Goal: Task Accomplishment & Management: Manage account settings

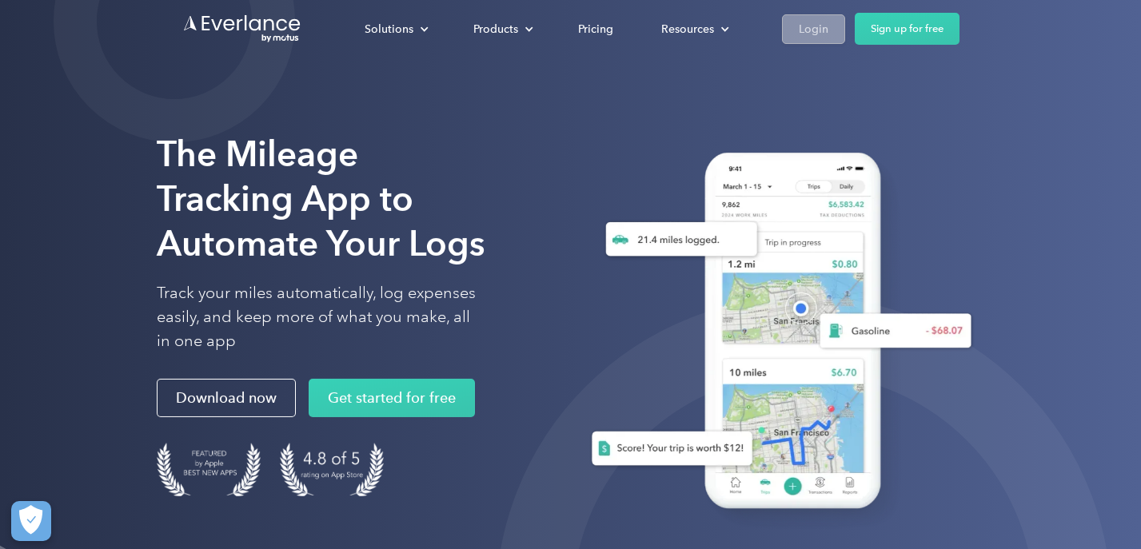
click at [811, 34] on div "Login" at bounding box center [814, 29] width 30 height 20
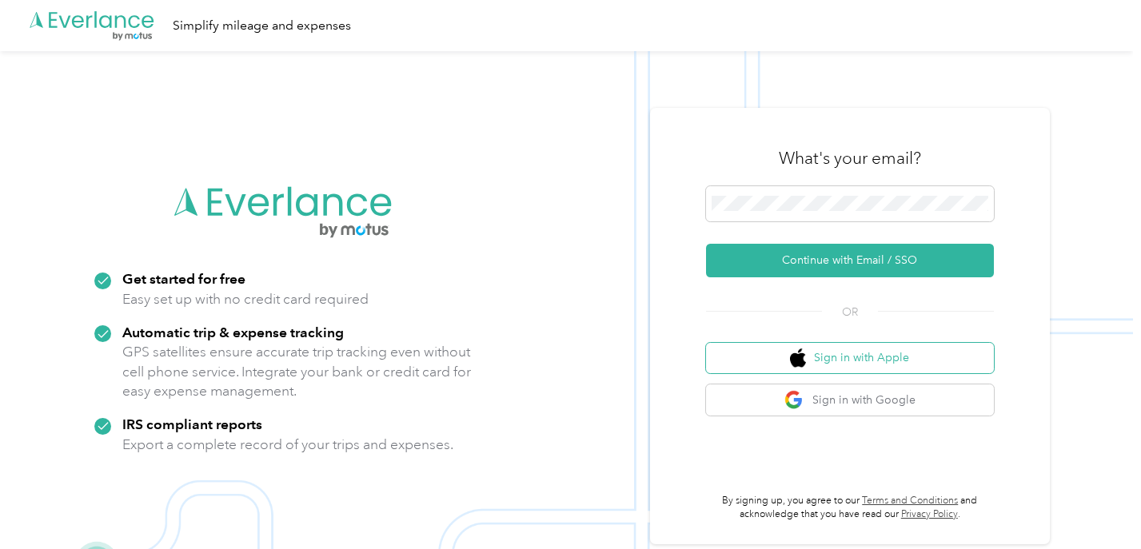
click at [784, 357] on button "Sign in with Apple" at bounding box center [850, 358] width 288 height 31
click at [791, 207] on span at bounding box center [850, 203] width 288 height 35
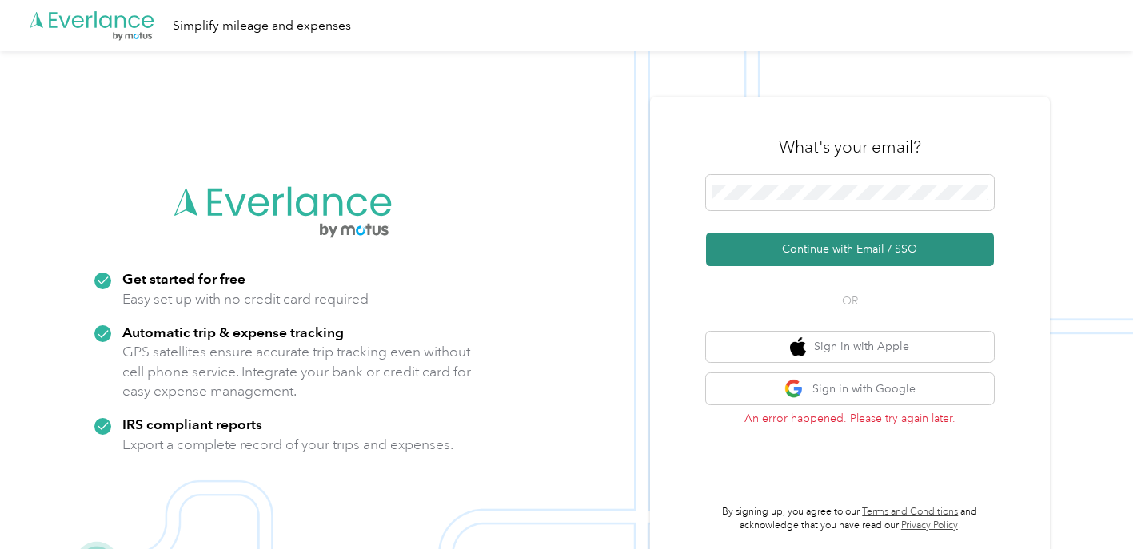
click at [786, 249] on button "Continue with Email / SSO" at bounding box center [850, 250] width 288 height 34
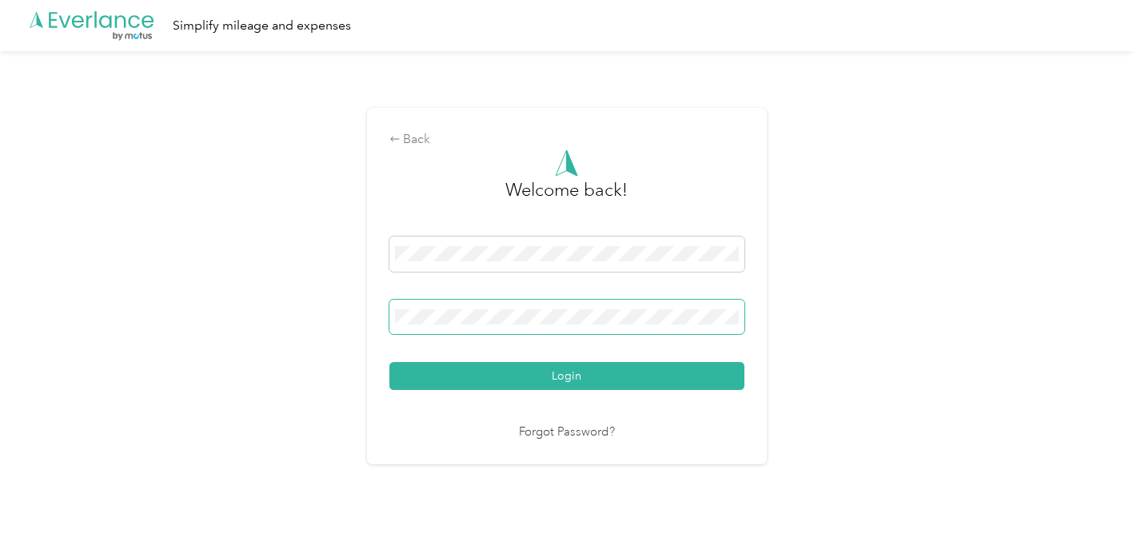
click at [570, 376] on button "Login" at bounding box center [566, 376] width 355 height 28
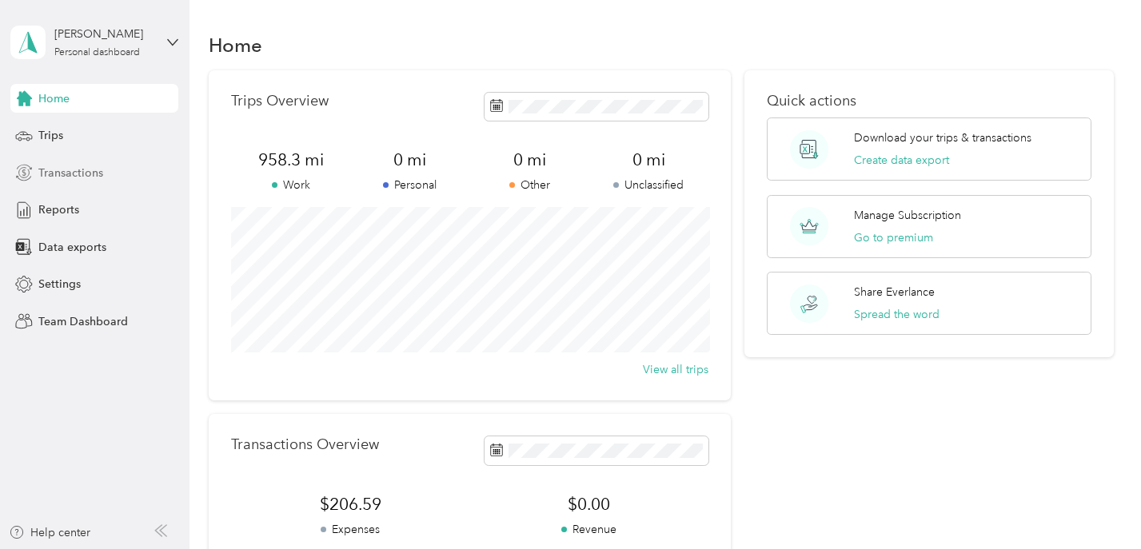
click at [66, 177] on span "Transactions" at bounding box center [70, 173] width 65 height 17
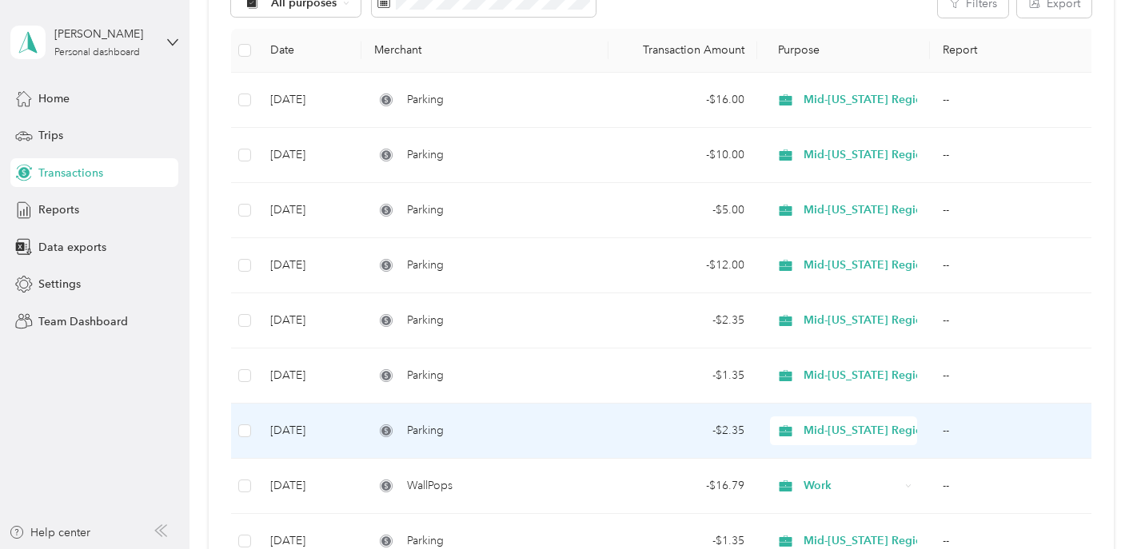
scroll to position [196, 0]
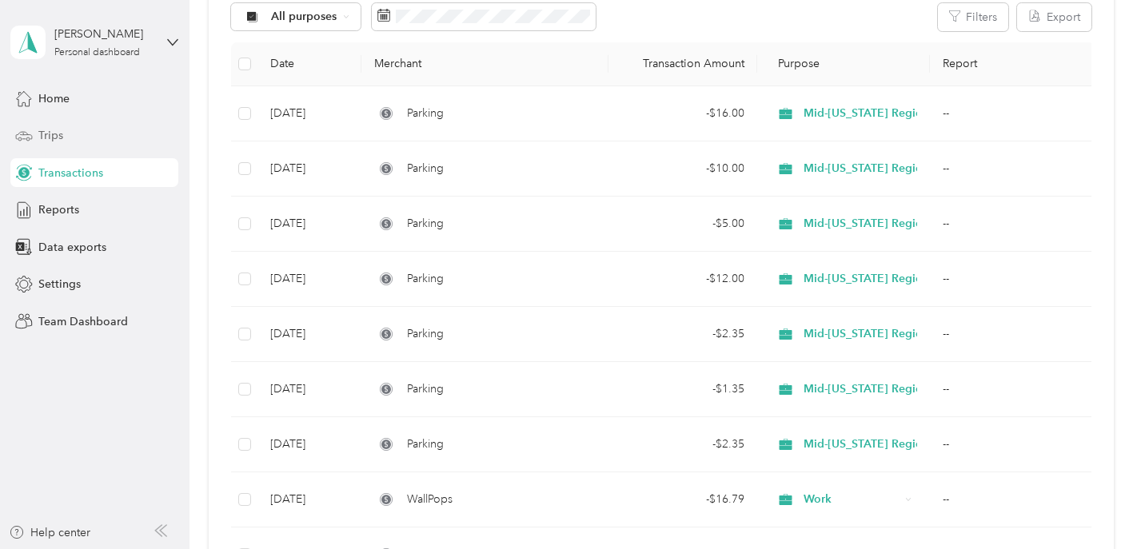
click at [52, 137] on span "Trips" at bounding box center [50, 135] width 25 height 17
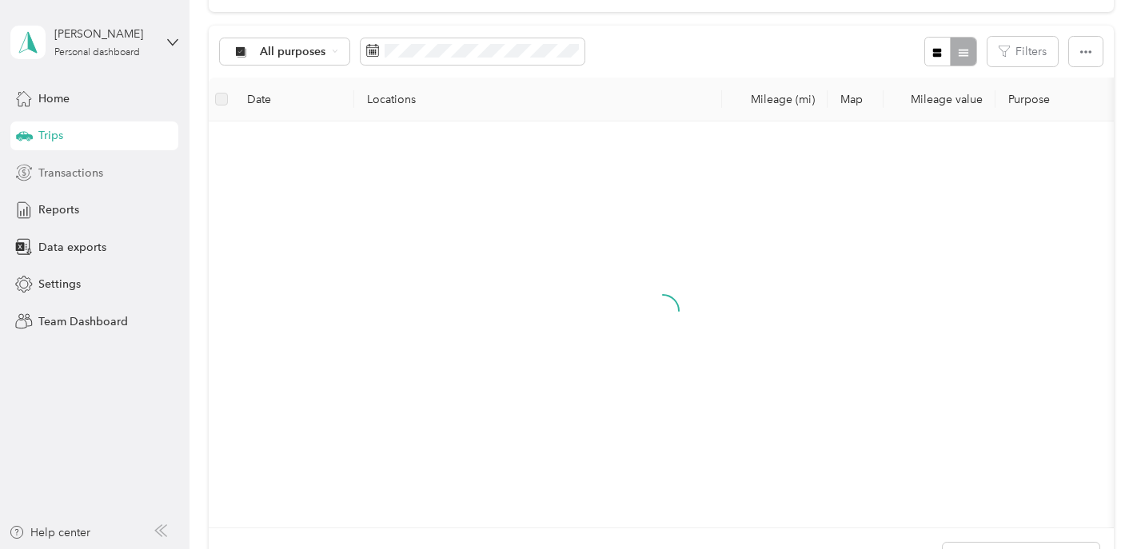
click at [55, 169] on span "Transactions" at bounding box center [70, 173] width 65 height 17
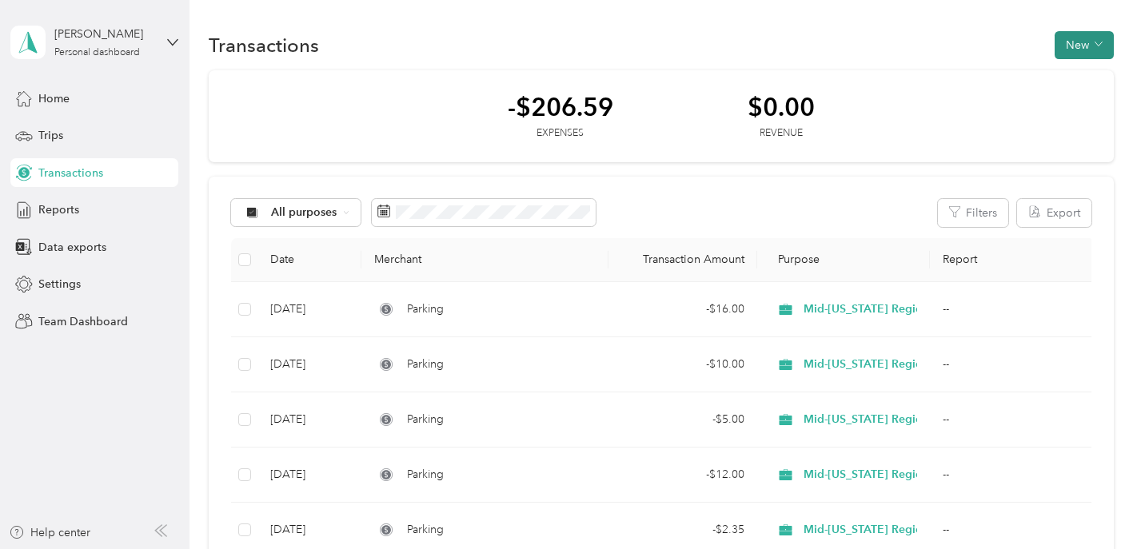
click at [1083, 49] on button "New" at bounding box center [1083, 45] width 59 height 28
click at [1066, 78] on span "Expense" at bounding box center [1083, 75] width 43 height 17
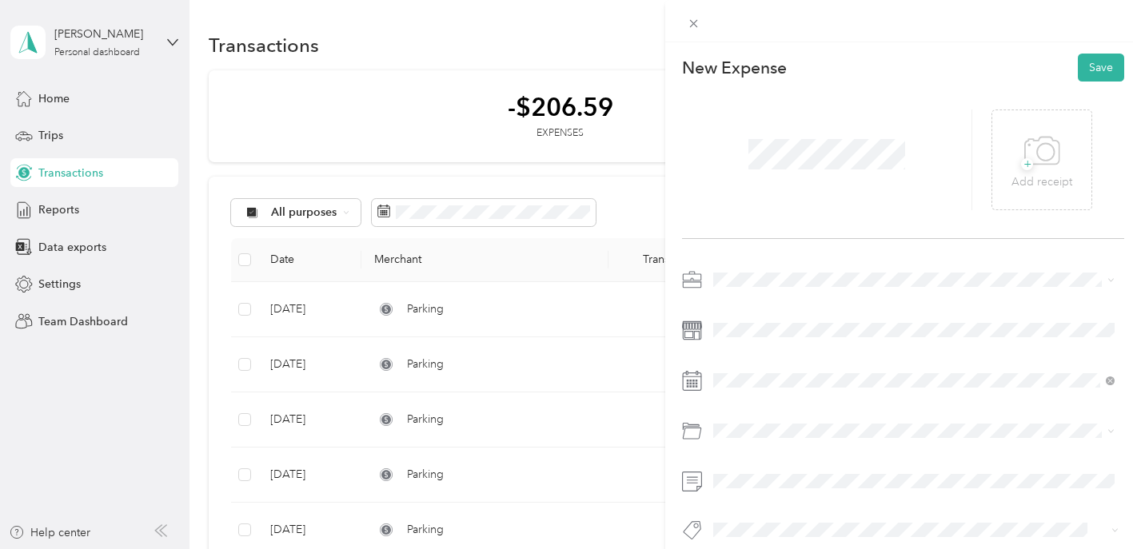
click at [772, 362] on span "Mid-Ohio Regional Planning Commission" at bounding box center [839, 363] width 240 height 14
click at [751, 166] on icon at bounding box center [753, 163] width 16 height 16
click at [763, 241] on div "8" at bounding box center [767, 243] width 21 height 20
click at [907, 165] on span at bounding box center [827, 154] width 168 height 42
click at [1030, 160] on icon at bounding box center [1042, 151] width 36 height 44
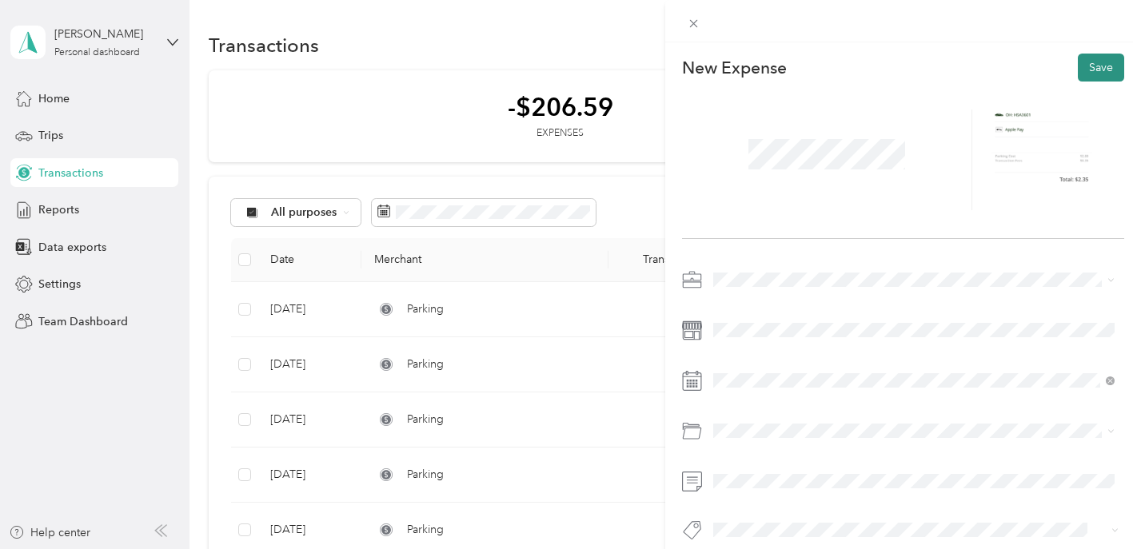
click at [1102, 70] on button "Save" at bounding box center [1100, 68] width 46 height 28
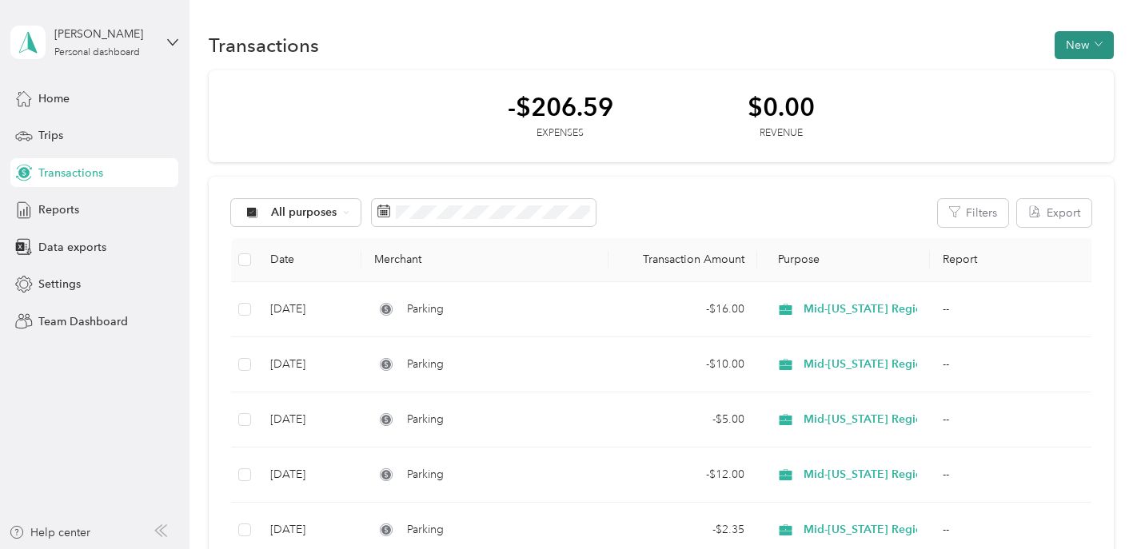
click at [1093, 42] on button "New" at bounding box center [1083, 45] width 59 height 28
click at [1082, 79] on span "Expense" at bounding box center [1083, 75] width 43 height 17
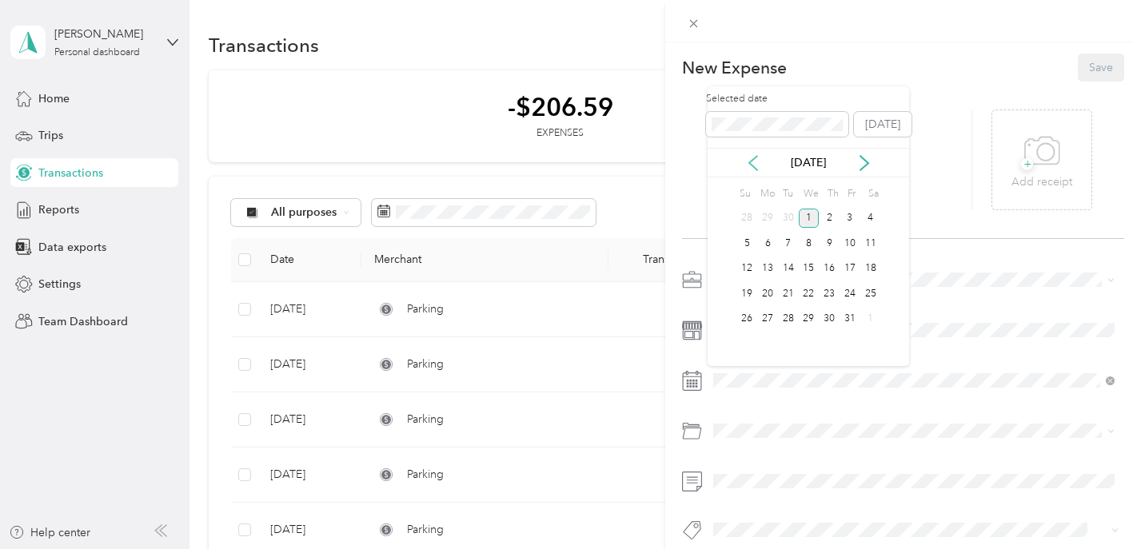
click at [752, 158] on icon at bounding box center [753, 163] width 16 height 16
click at [805, 241] on div "10" at bounding box center [809, 243] width 21 height 20
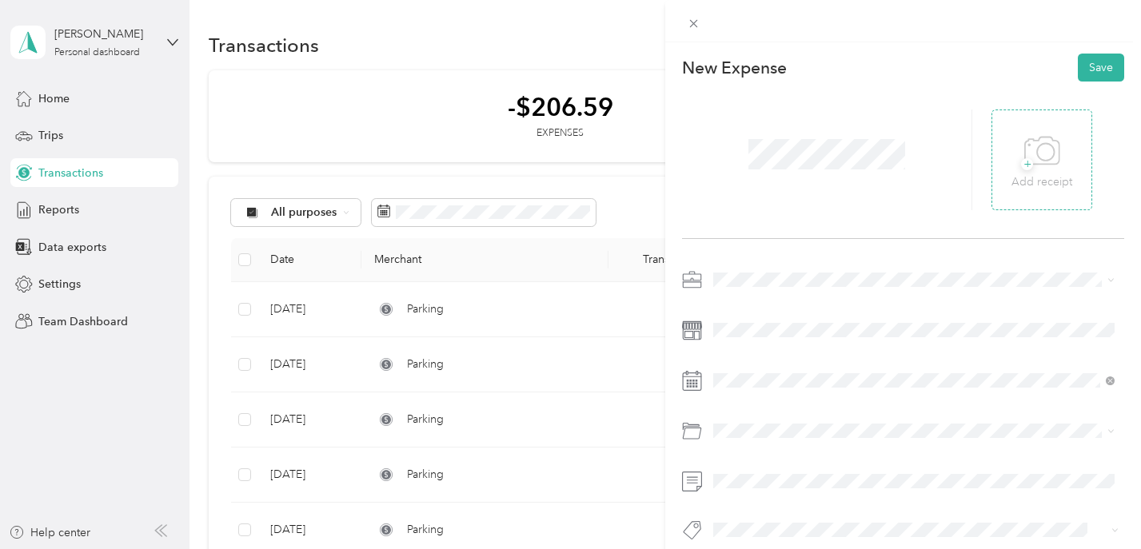
click at [1037, 152] on icon at bounding box center [1042, 151] width 36 height 44
click at [775, 353] on li "Mid-Ohio Regional Planning Commission" at bounding box center [913, 362] width 412 height 28
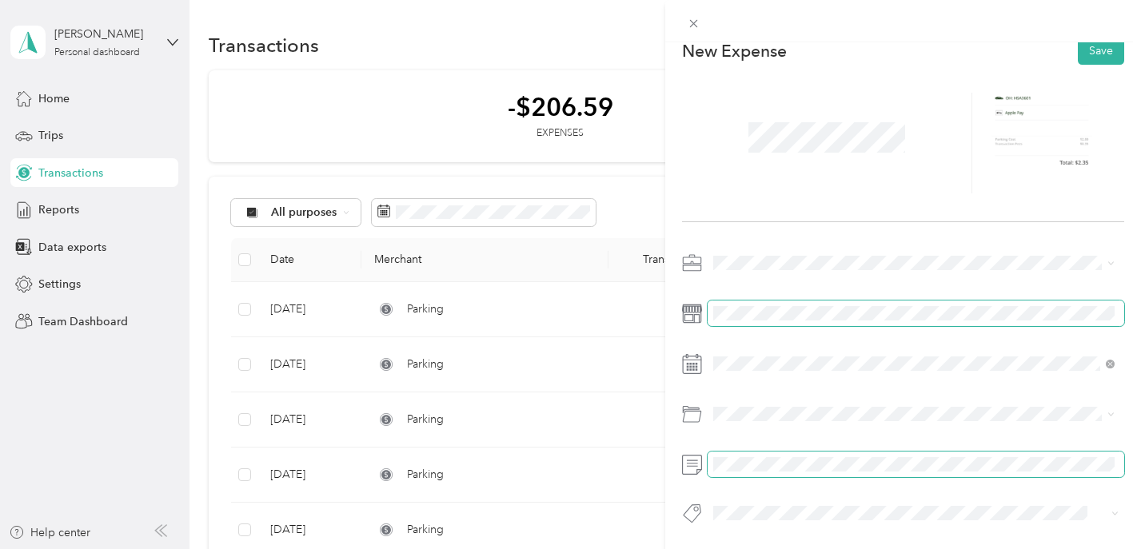
scroll to position [22, 0]
click at [762, 452] on span at bounding box center [915, 465] width 416 height 26
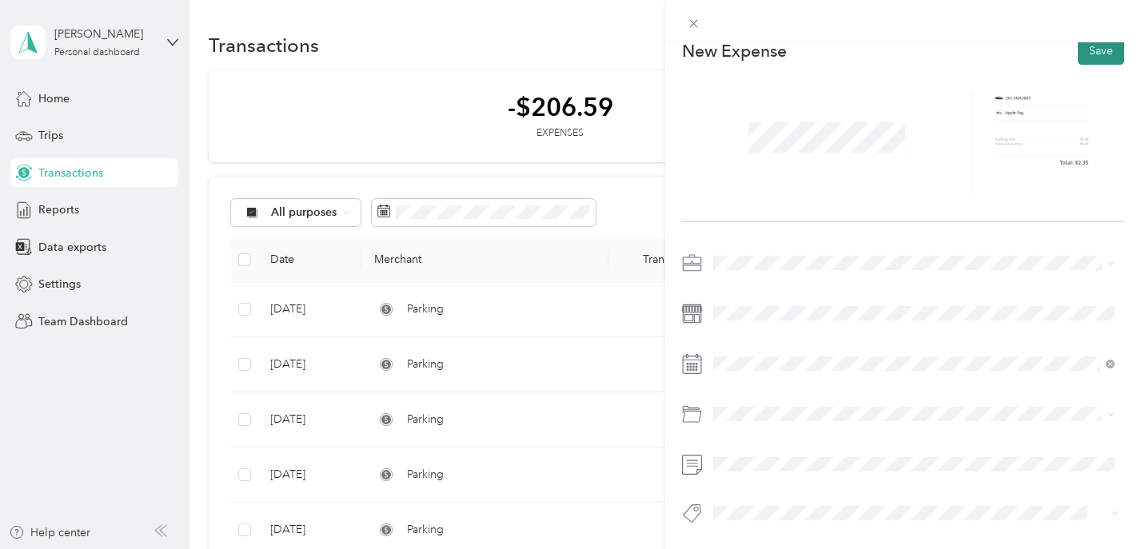
click at [1089, 50] on button "Save" at bounding box center [1100, 51] width 46 height 28
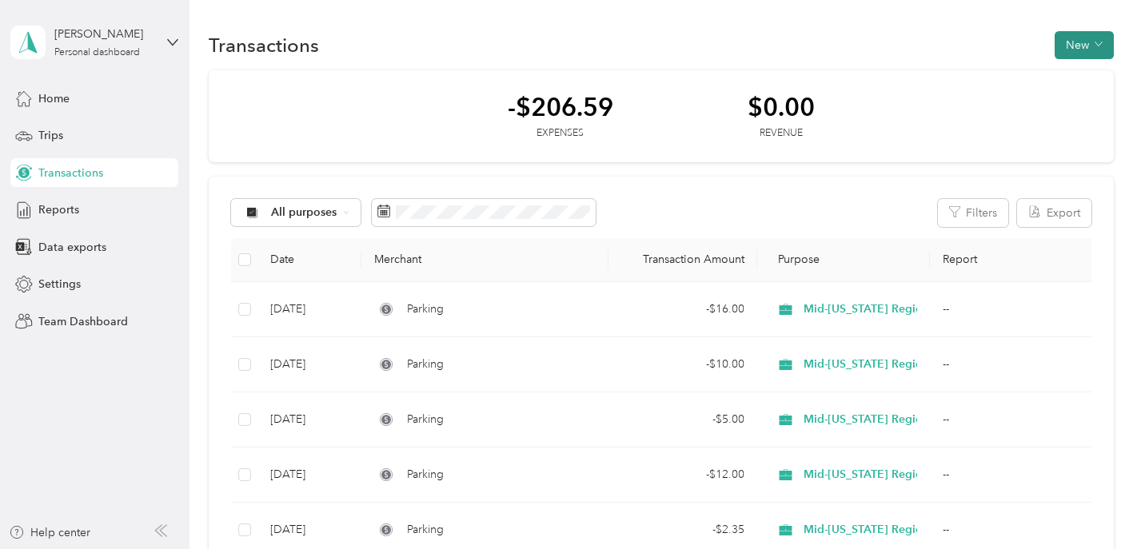
click at [1095, 45] on button "New" at bounding box center [1083, 45] width 59 height 28
click at [1087, 73] on span "Expense" at bounding box center [1083, 75] width 43 height 17
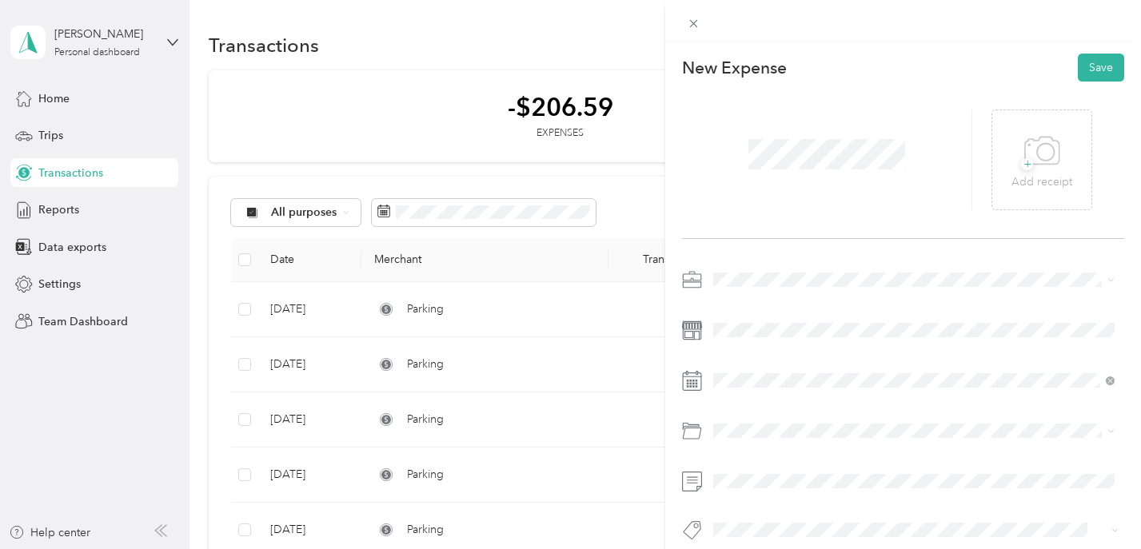
click at [770, 290] on span at bounding box center [915, 280] width 416 height 26
click at [791, 364] on span "Mid-Ohio Regional Planning Commission" at bounding box center [839, 364] width 240 height 14
click at [752, 161] on icon at bounding box center [753, 163] width 16 height 16
click at [829, 240] on div "11" at bounding box center [829, 243] width 21 height 20
click at [1024, 170] on span "+" at bounding box center [1027, 164] width 12 height 12
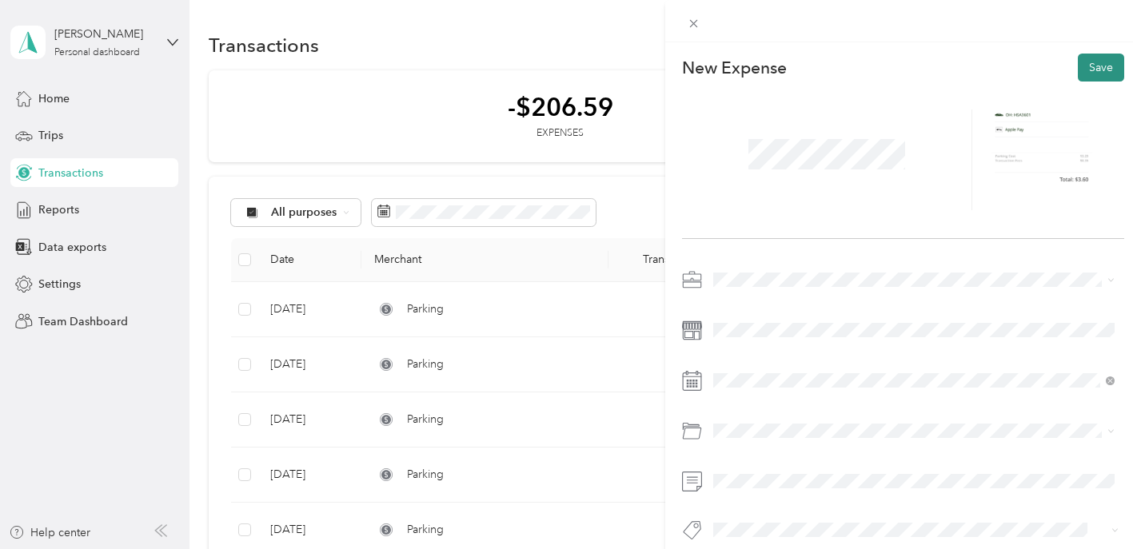
click at [1098, 63] on button "Save" at bounding box center [1100, 68] width 46 height 28
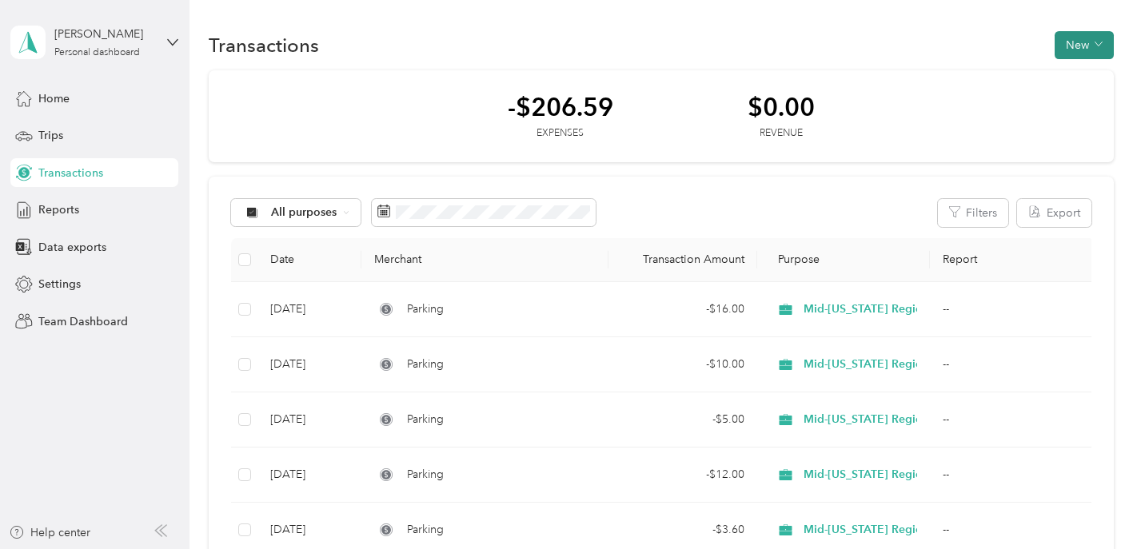
click at [1073, 48] on button "New" at bounding box center [1083, 45] width 59 height 28
click at [1067, 78] on span "Expense" at bounding box center [1083, 75] width 43 height 17
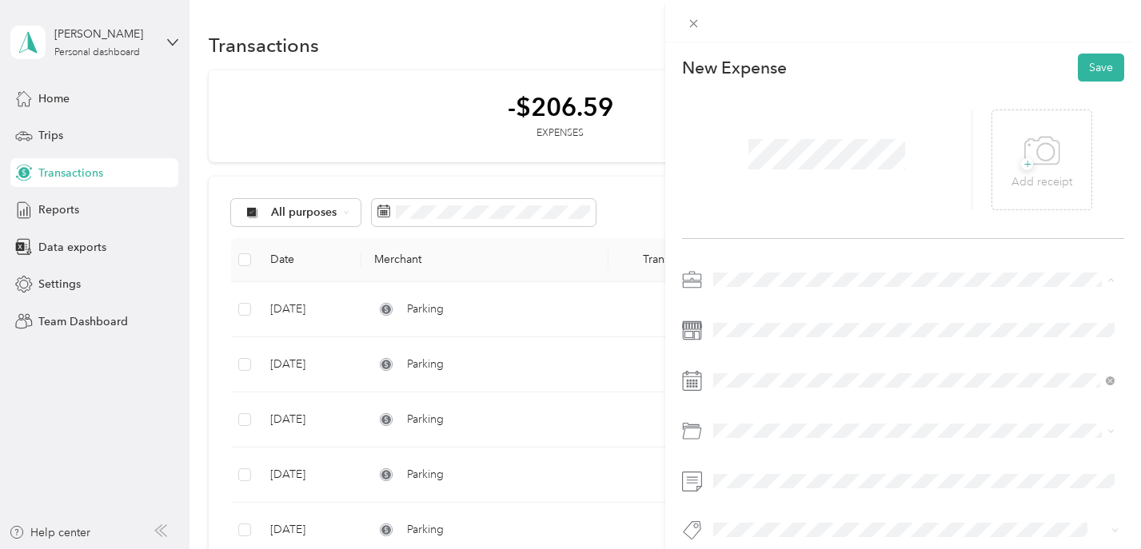
click at [758, 369] on li "Mid-Ohio Regional Planning Commission" at bounding box center [913, 364] width 412 height 28
click at [754, 149] on div "Oct 2025" at bounding box center [807, 163] width 201 height 30
click at [752, 164] on icon at bounding box center [753, 163] width 16 height 16
click at [791, 273] on div "16" at bounding box center [788, 269] width 21 height 20
click at [1030, 153] on icon at bounding box center [1042, 151] width 36 height 44
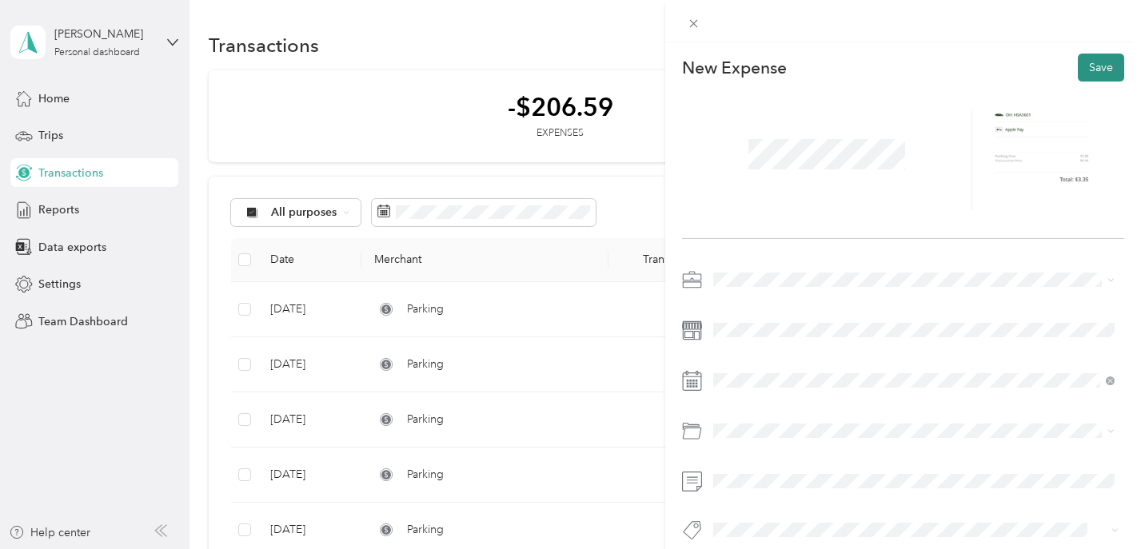
click at [1095, 60] on button "Save" at bounding box center [1100, 68] width 46 height 28
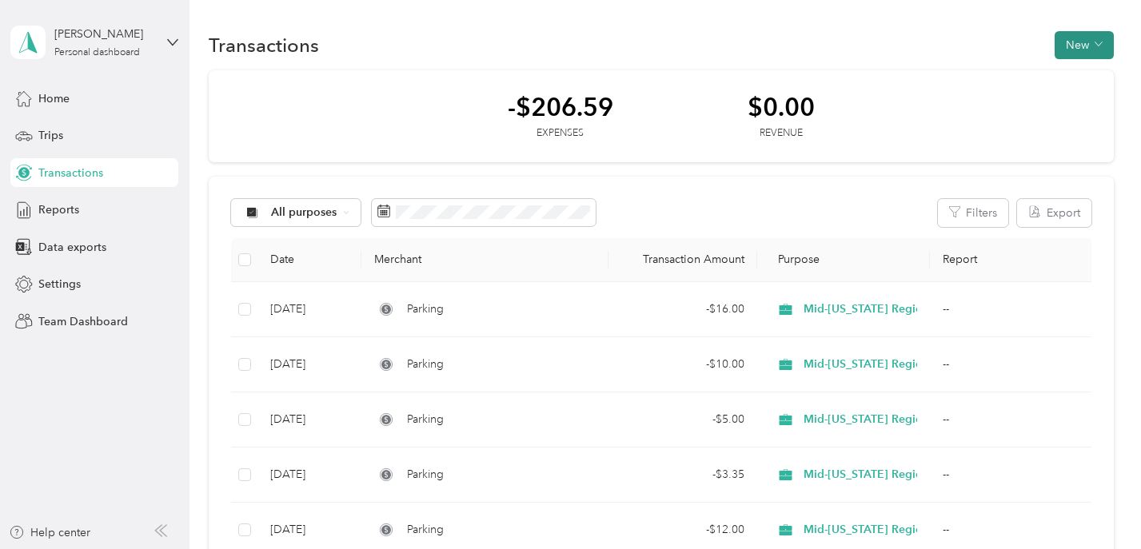
click at [1085, 52] on button "New" at bounding box center [1083, 45] width 59 height 28
click at [1078, 81] on span "Expense" at bounding box center [1083, 75] width 43 height 17
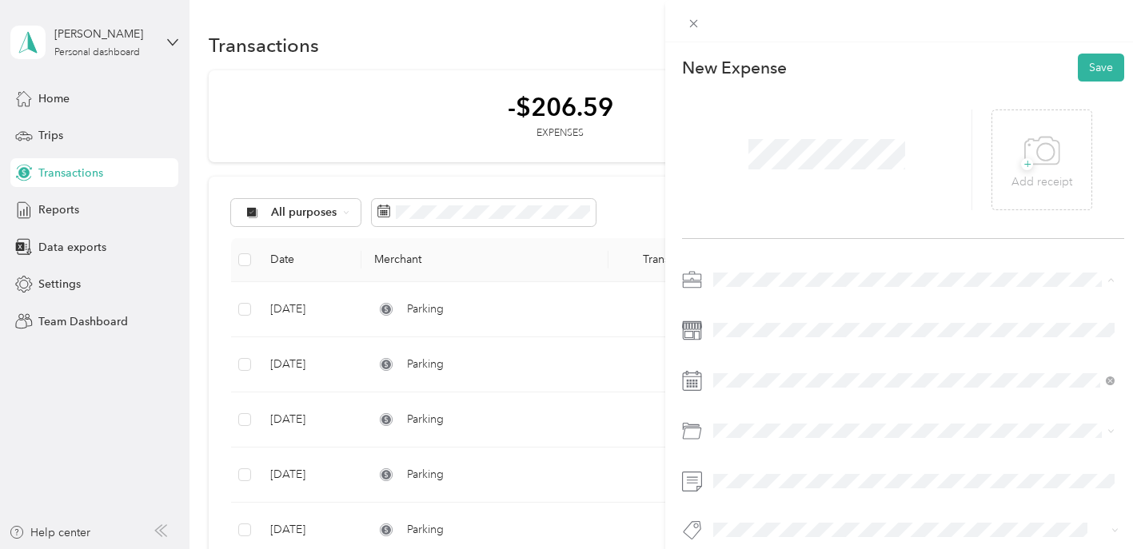
click at [762, 366] on span "Mid-Ohio Regional Planning Commission" at bounding box center [839, 364] width 240 height 14
click at [748, 165] on icon at bounding box center [753, 163] width 16 height 16
click at [825, 295] on div "25" at bounding box center [829, 294] width 21 height 20
click at [1042, 165] on icon at bounding box center [1042, 151] width 36 height 44
click at [1097, 60] on button "Save" at bounding box center [1100, 68] width 46 height 28
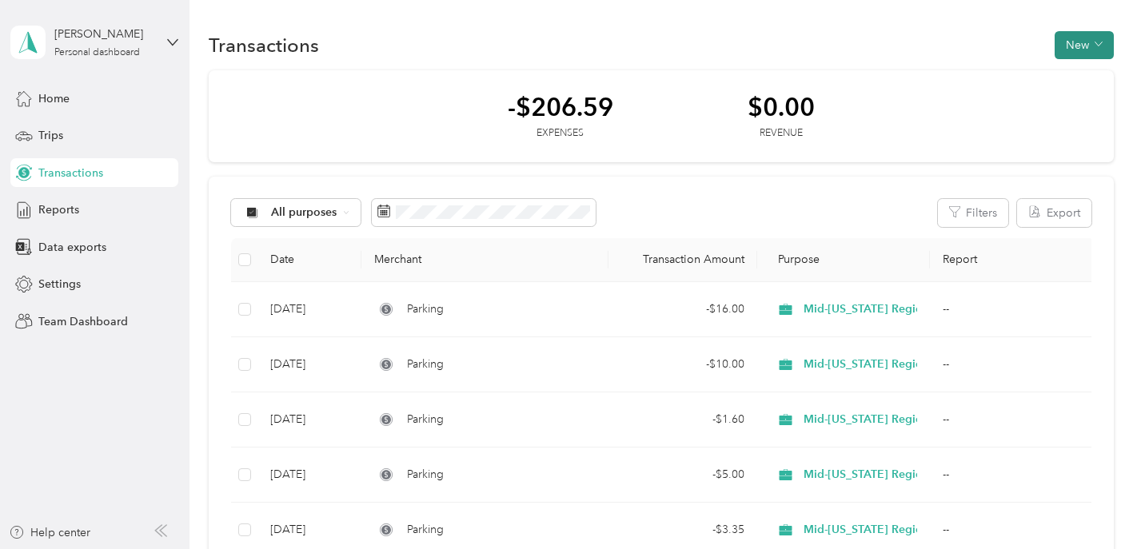
click at [1085, 49] on button "New" at bounding box center [1083, 45] width 59 height 28
click at [1072, 83] on span "Expense" at bounding box center [1083, 75] width 43 height 17
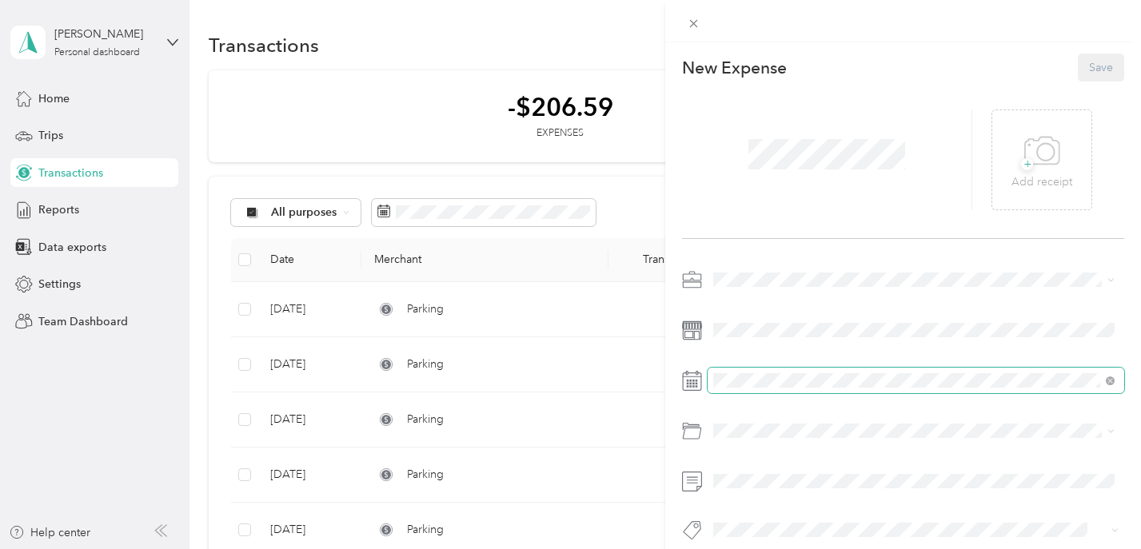
click at [735, 388] on span at bounding box center [915, 381] width 416 height 26
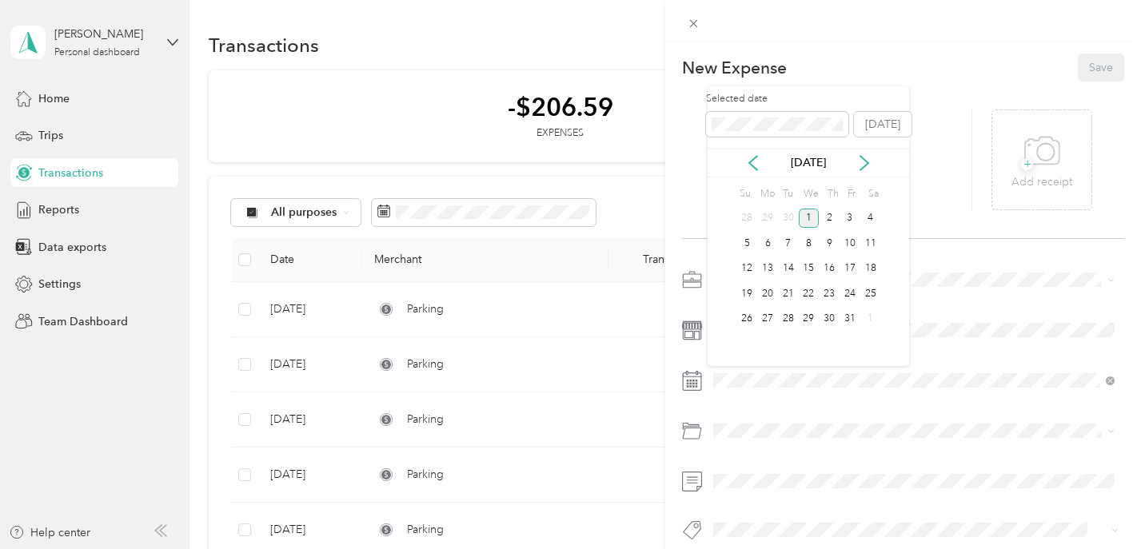
click at [761, 168] on div "Oct 2025" at bounding box center [807, 162] width 201 height 17
click at [751, 165] on icon at bounding box center [753, 163] width 16 height 16
click at [767, 320] on div "29" at bounding box center [767, 319] width 21 height 20
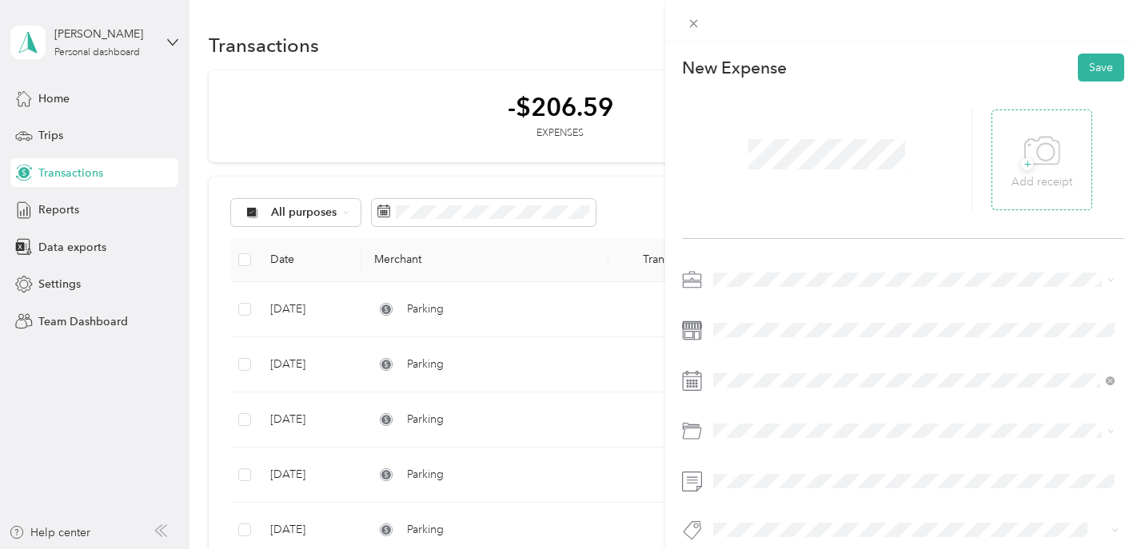
click at [1034, 170] on icon at bounding box center [1042, 151] width 36 height 44
click at [775, 371] on li "Mid-Ohio Regional Planning Commission" at bounding box center [913, 364] width 412 height 28
click at [1097, 65] on button "Save" at bounding box center [1100, 68] width 46 height 28
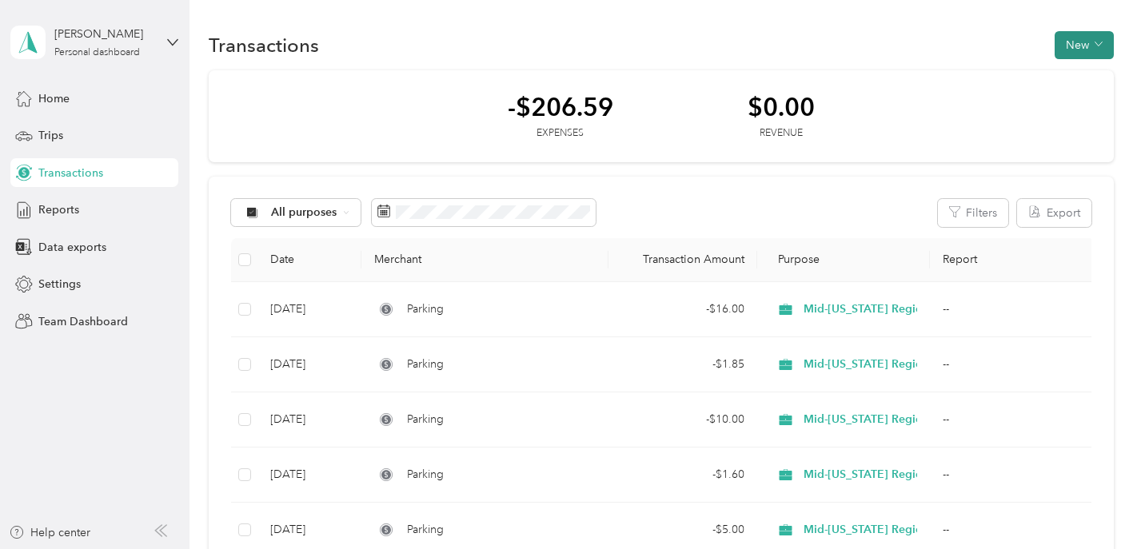
click at [1098, 50] on span "button" at bounding box center [1098, 45] width 8 height 14
click at [1082, 74] on span "Expense" at bounding box center [1083, 75] width 43 height 17
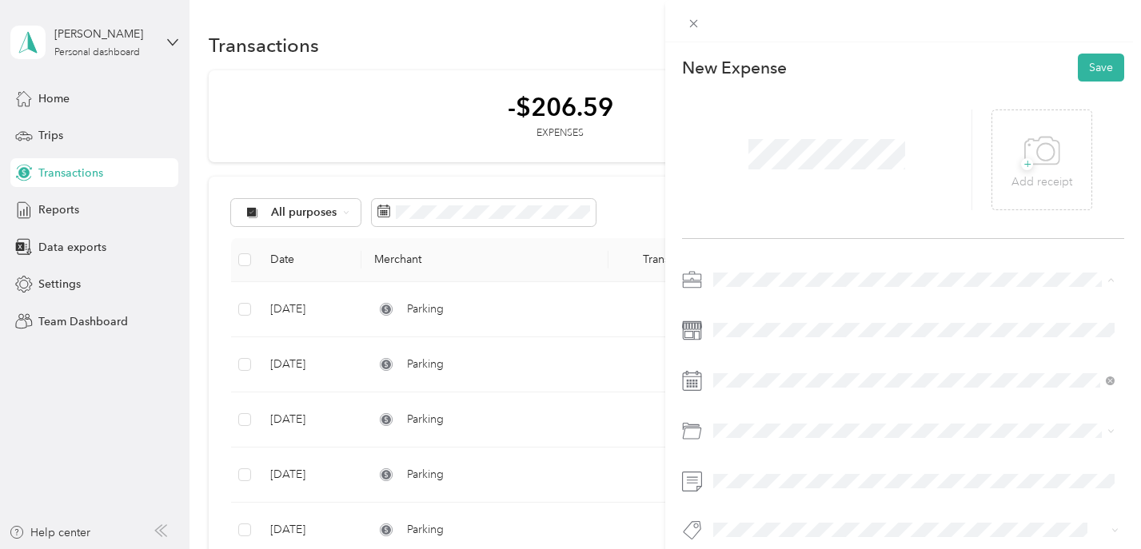
click at [752, 359] on span "Mid-Ohio Regional Planning Commission" at bounding box center [839, 364] width 240 height 14
click at [1037, 157] on icon at bounding box center [1042, 151] width 36 height 44
click at [1089, 62] on button "Save" at bounding box center [1100, 68] width 46 height 28
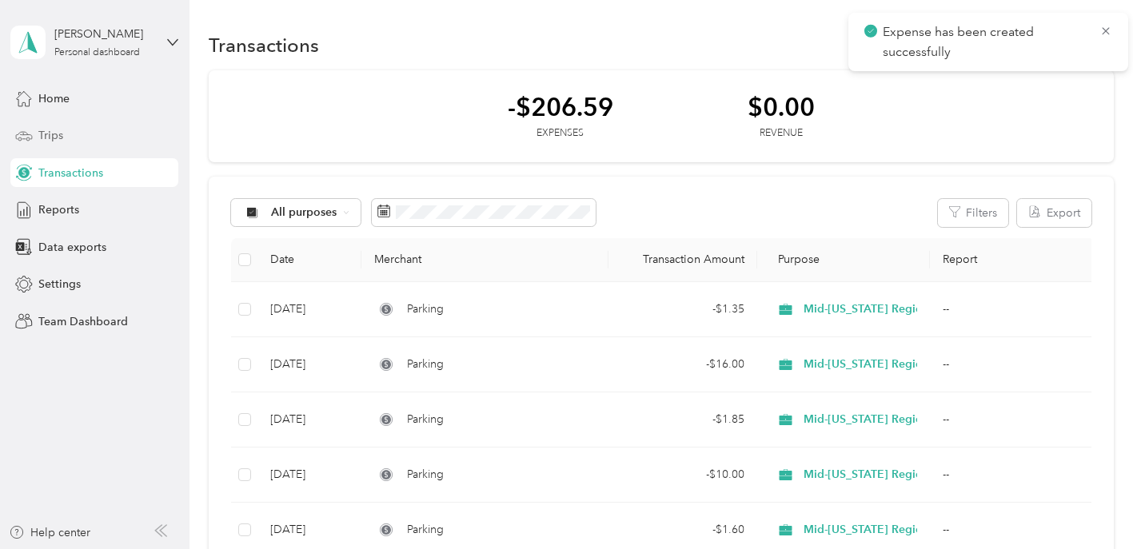
click at [45, 141] on span "Trips" at bounding box center [50, 135] width 25 height 17
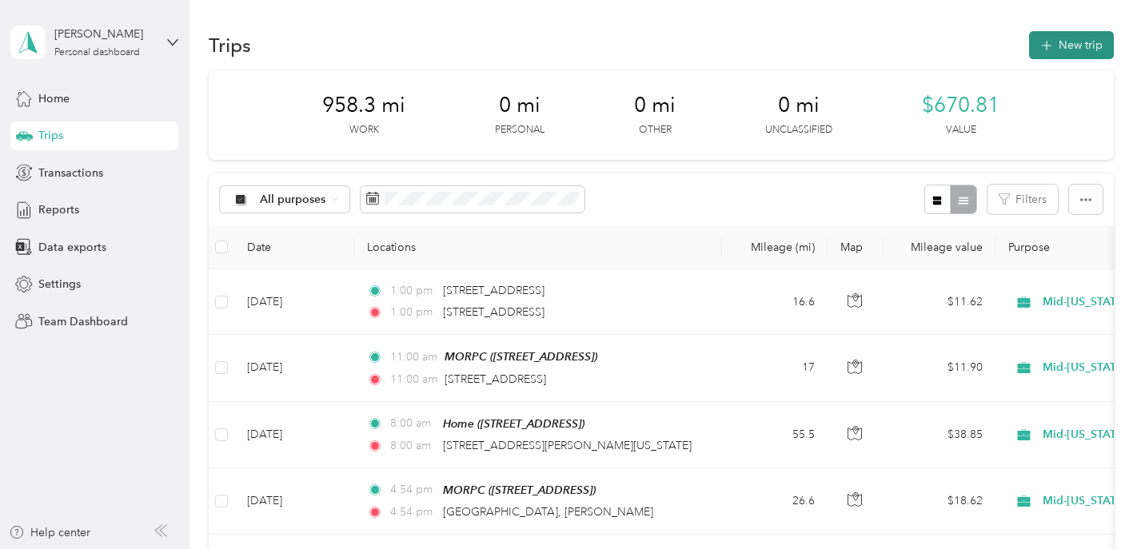
click at [1081, 50] on button "New trip" at bounding box center [1071, 45] width 85 height 28
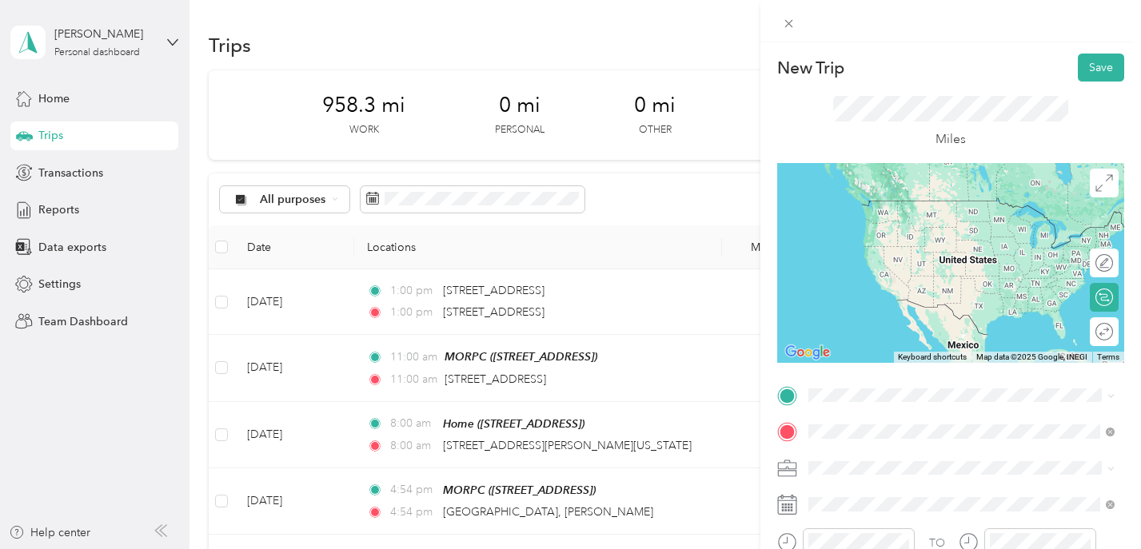
click at [860, 244] on span "3993 Cosgray Road Hilliard, Ohio 43026, United States" at bounding box center [962, 236] width 249 height 14
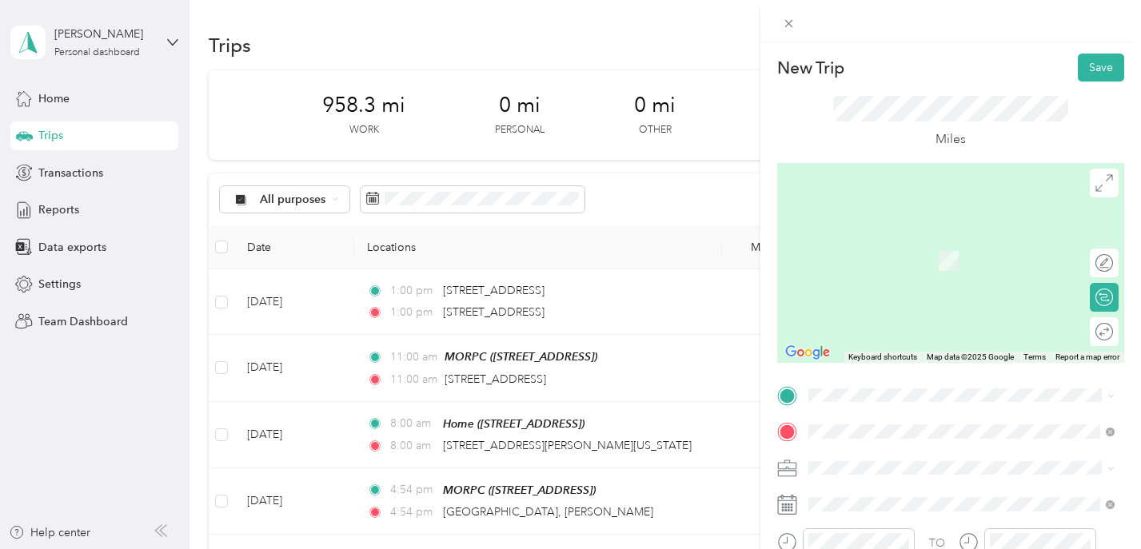
click at [858, 345] on span "421 W Eighth Ave, 43201, Columbus, OH, United States" at bounding box center [889, 346] width 102 height 14
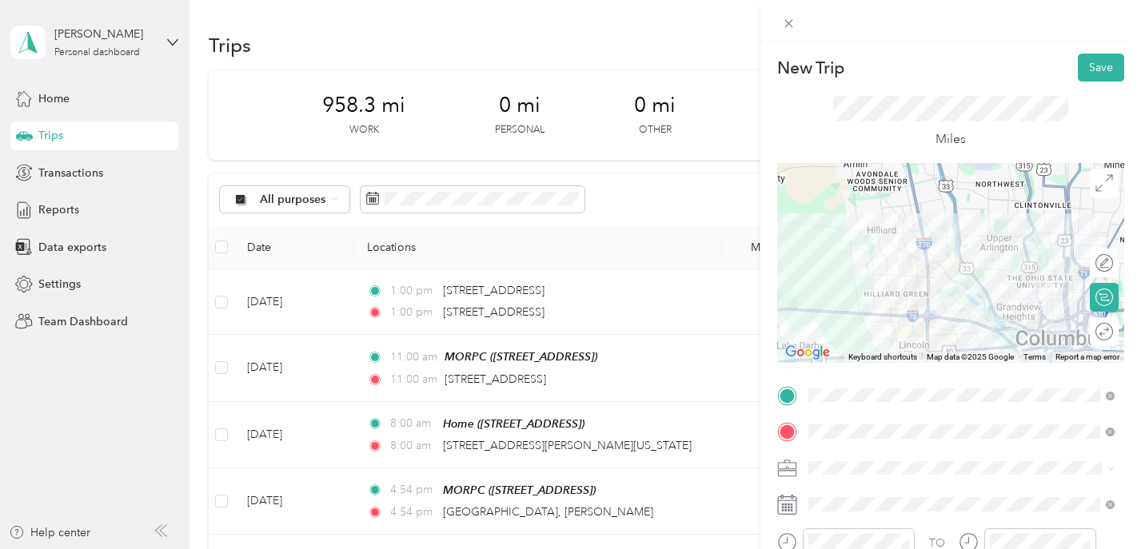
click at [827, 476] on span at bounding box center [963, 469] width 321 height 26
click at [857, 293] on span "Mid-Ohio Regional Planning Commission" at bounding box center [934, 300] width 240 height 14
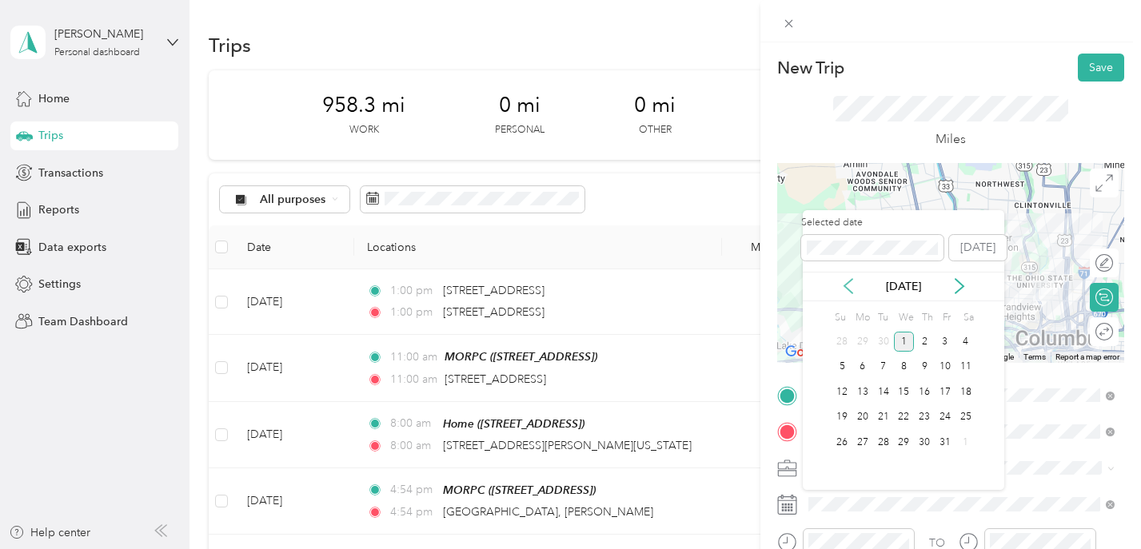
click at [851, 291] on icon at bounding box center [848, 286] width 16 height 16
click at [944, 341] on div "5" at bounding box center [944, 342] width 21 height 20
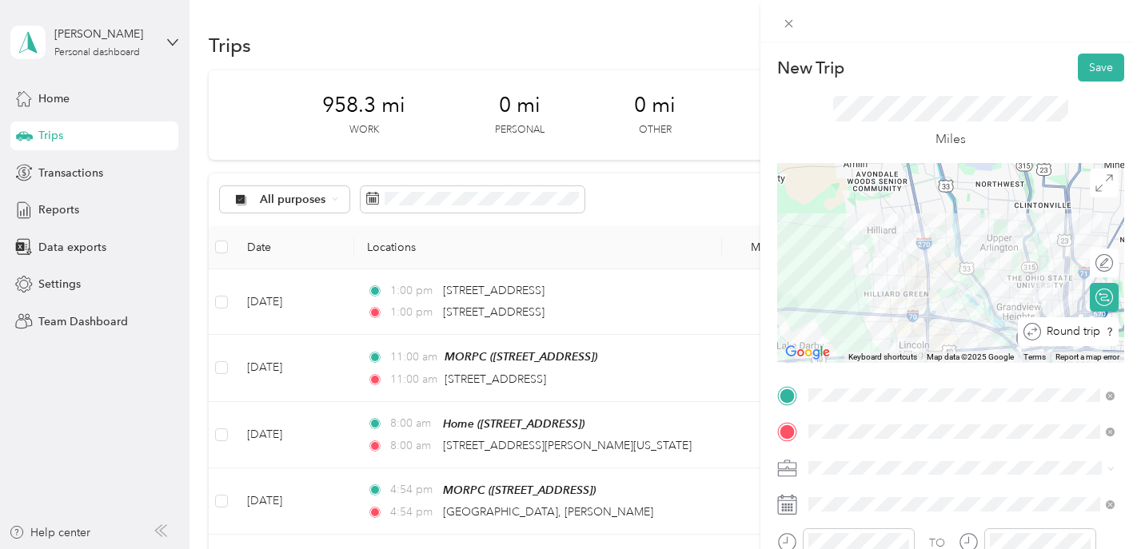
click at [1130, 331] on div at bounding box center [1130, 332] width 0 height 17
click at [1086, 73] on button "Save" at bounding box center [1100, 68] width 46 height 28
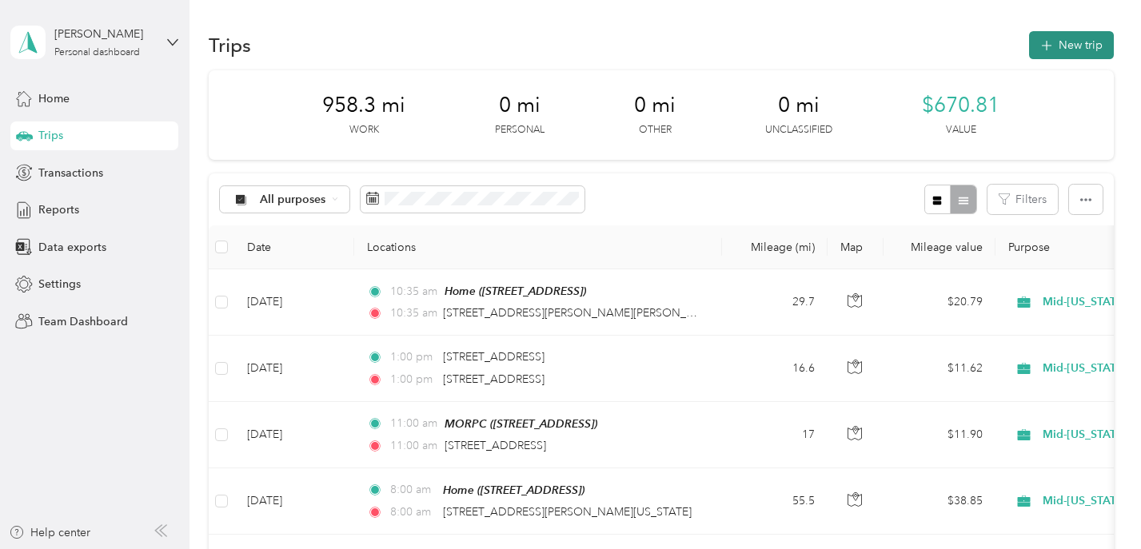
click at [1073, 48] on button "New trip" at bounding box center [1071, 45] width 85 height 28
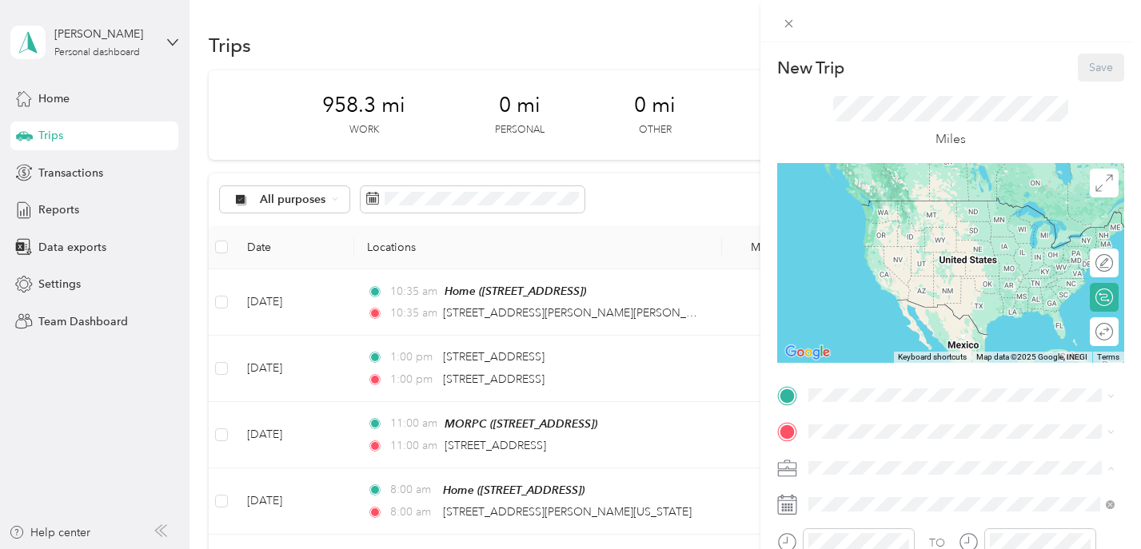
click at [848, 297] on span "Mid-Ohio Regional Planning Commission" at bounding box center [934, 300] width 240 height 14
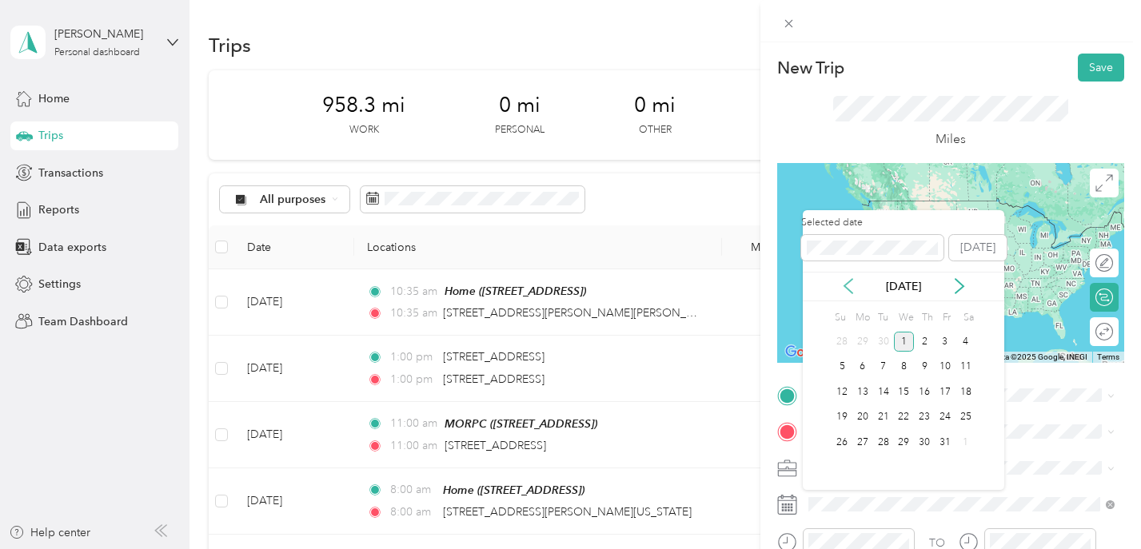
click at [849, 290] on icon at bounding box center [848, 286] width 8 height 14
click at [910, 367] on div "10" at bounding box center [904, 367] width 21 height 20
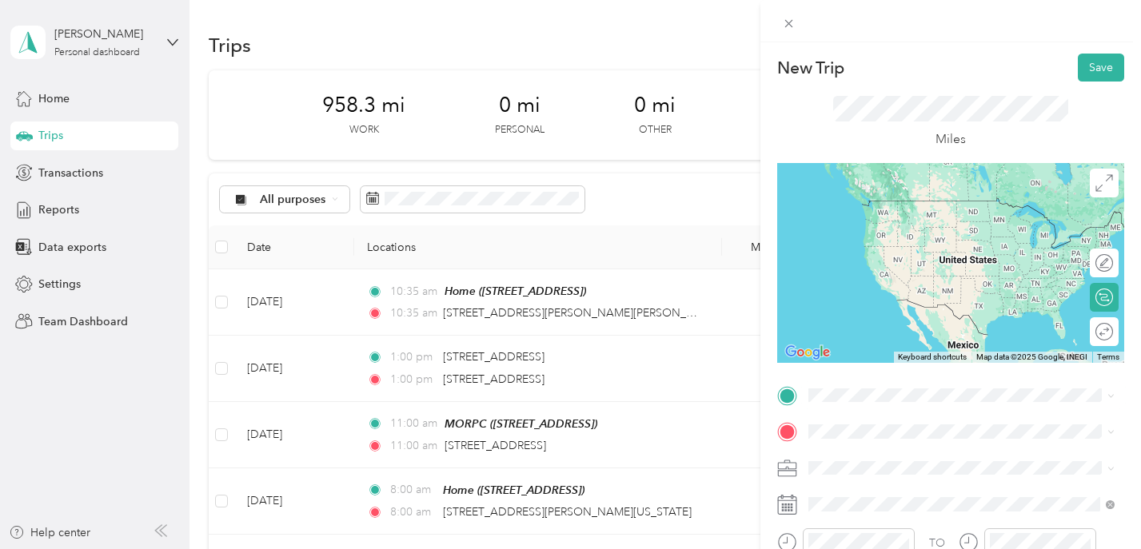
click at [863, 282] on div "MORPC 111 Liberty St, 43215, Columbus, OH, United States" at bounding box center [889, 290] width 102 height 34
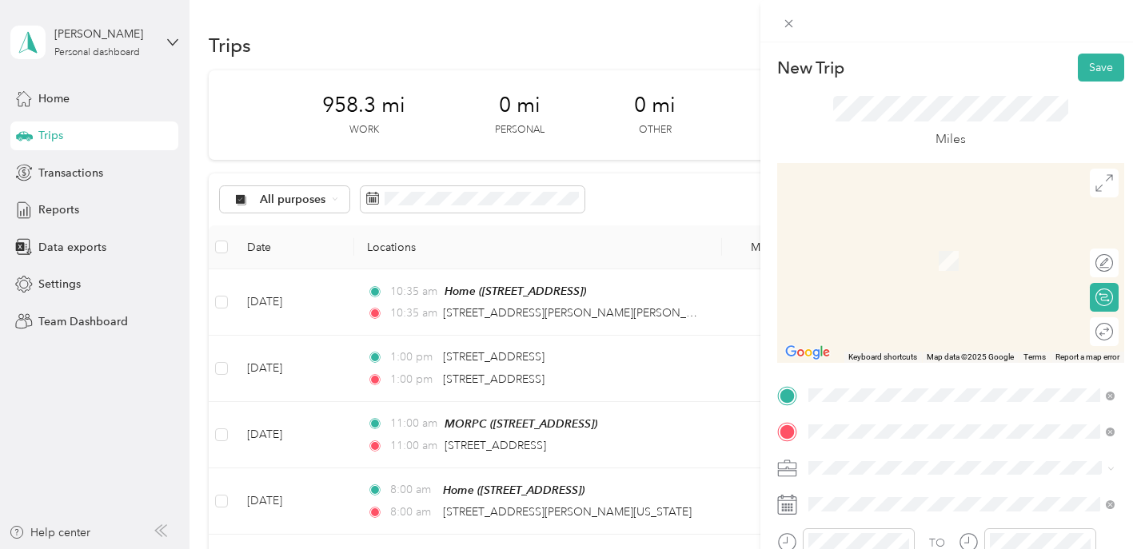
click at [921, 244] on span "777 North 4th Street Columbus, Ohio 43215, United States" at bounding box center [918, 236] width 160 height 14
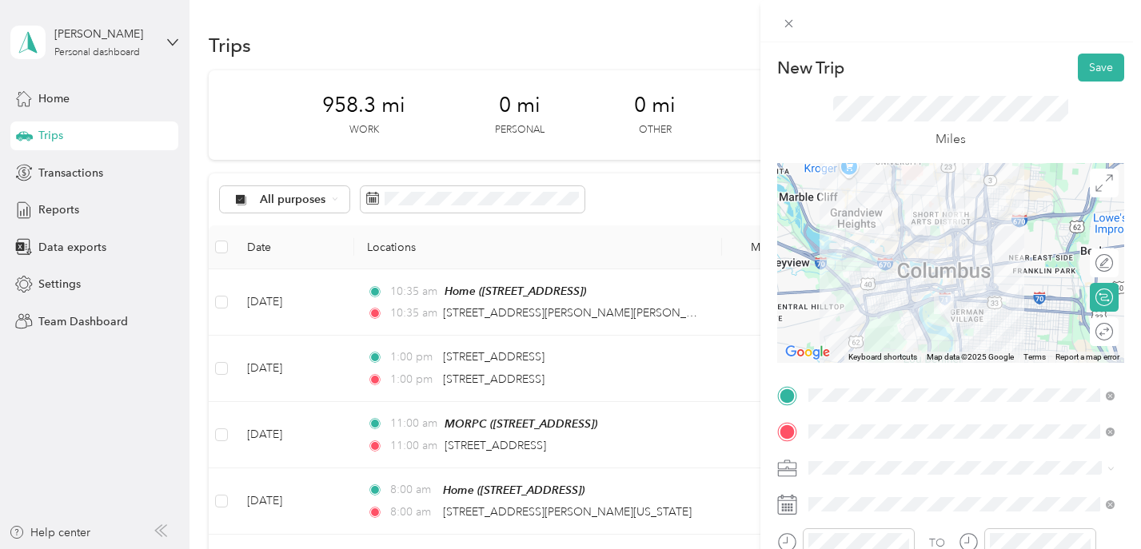
click at [1093, 336] on div "Round trip" at bounding box center [1103, 331] width 29 height 29
click at [1097, 324] on circle at bounding box center [1104, 332] width 17 height 17
click at [1097, 329] on div at bounding box center [1096, 332] width 34 height 17
click at [1089, 70] on button "Save" at bounding box center [1100, 68] width 46 height 28
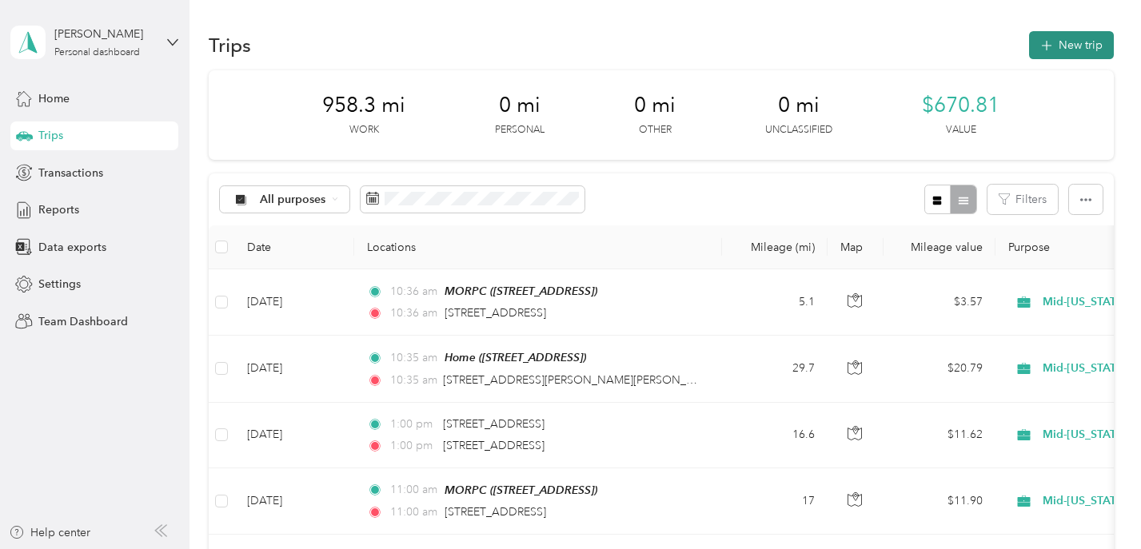
click at [1061, 44] on button "New trip" at bounding box center [1071, 45] width 85 height 28
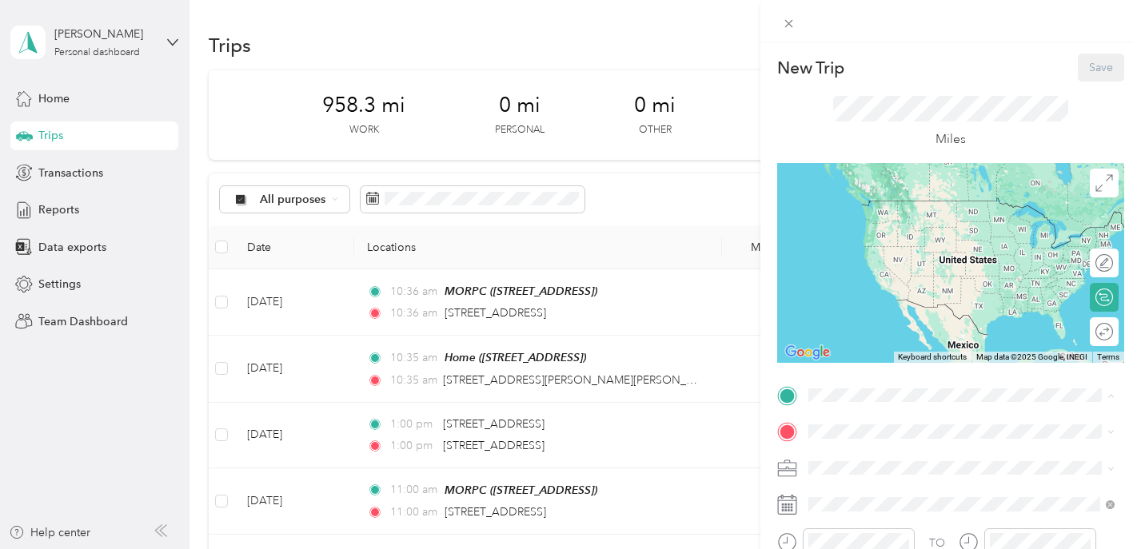
click at [869, 345] on span "421 W Eighth Ave, 43201, Columbus, OH, United States" at bounding box center [889, 348] width 102 height 14
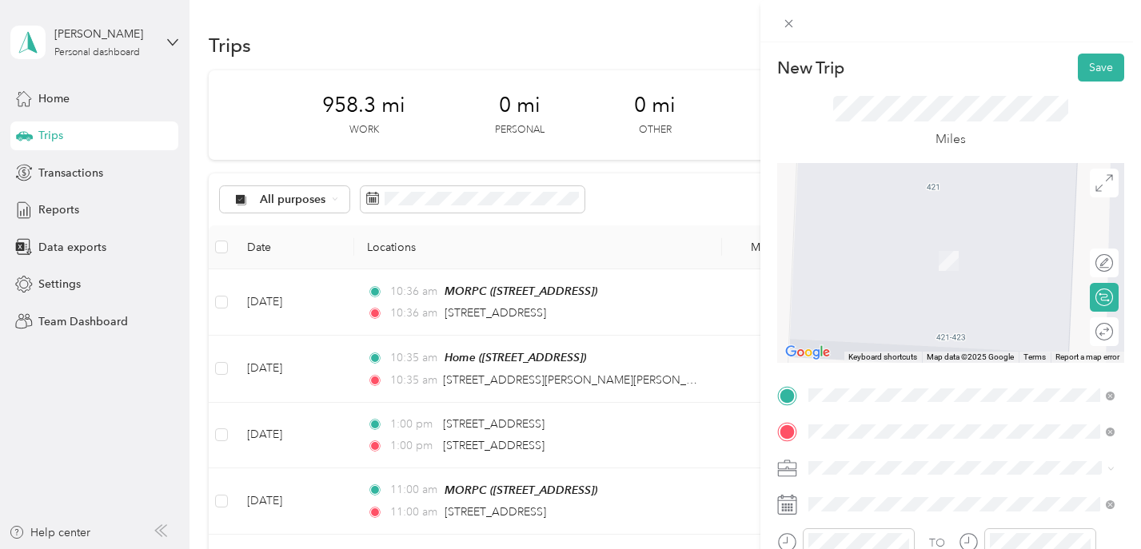
click at [929, 241] on span "7227 North High Street Worthington, Ohio 43085, United States" at bounding box center [918, 236] width 160 height 14
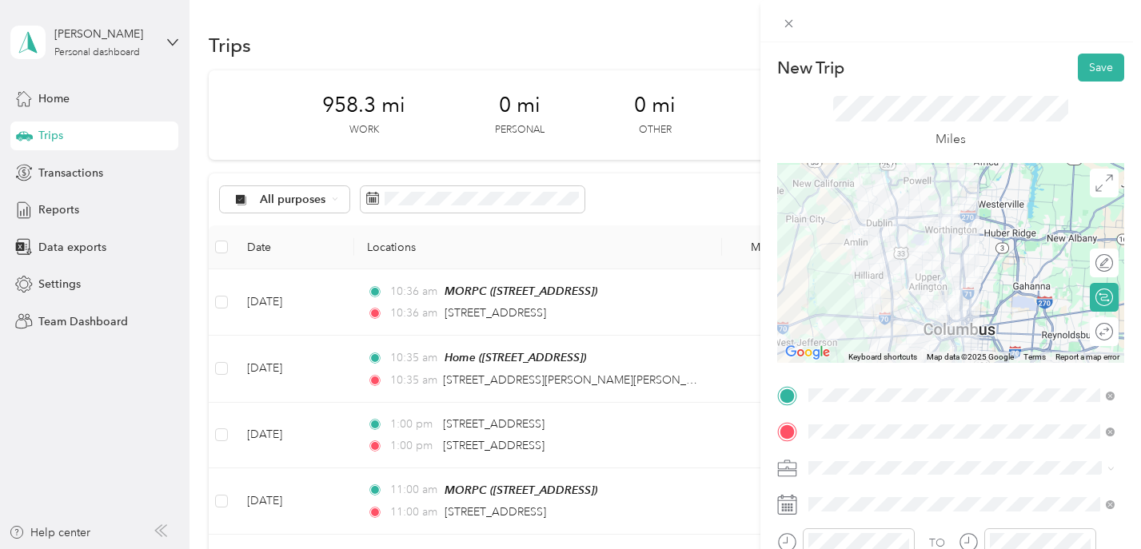
click at [851, 300] on span "Mid-Ohio Regional Planning Commission" at bounding box center [934, 296] width 240 height 14
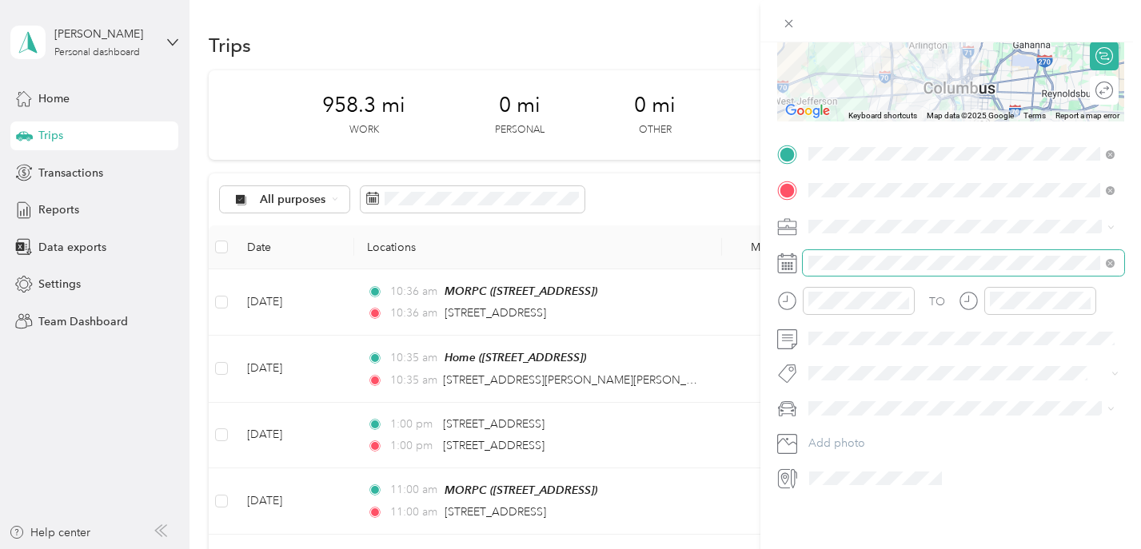
scroll to position [245, 0]
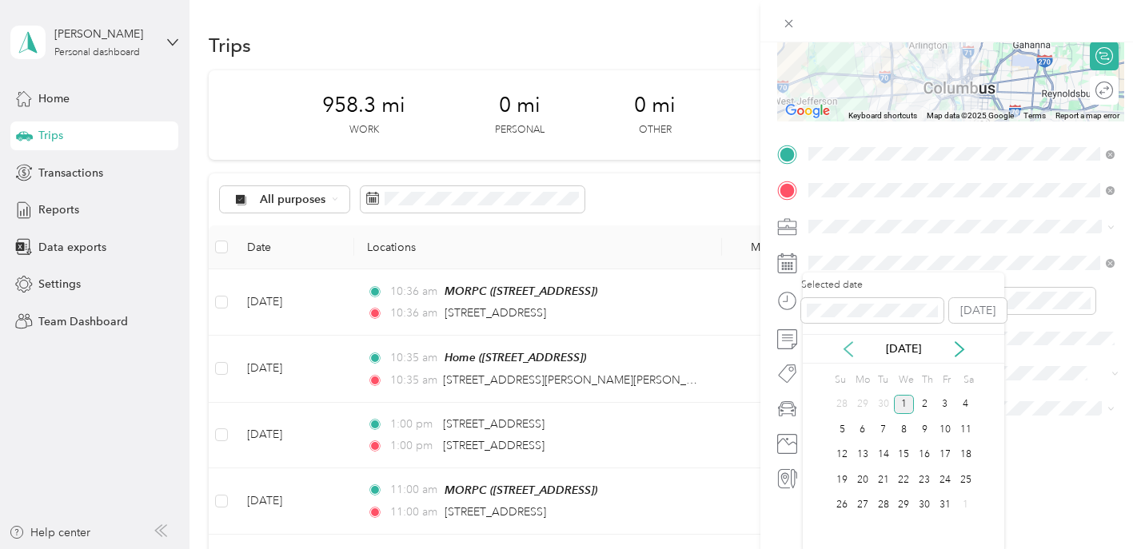
click at [854, 345] on icon at bounding box center [848, 349] width 16 height 16
click at [947, 457] on div "19" at bounding box center [944, 455] width 21 height 20
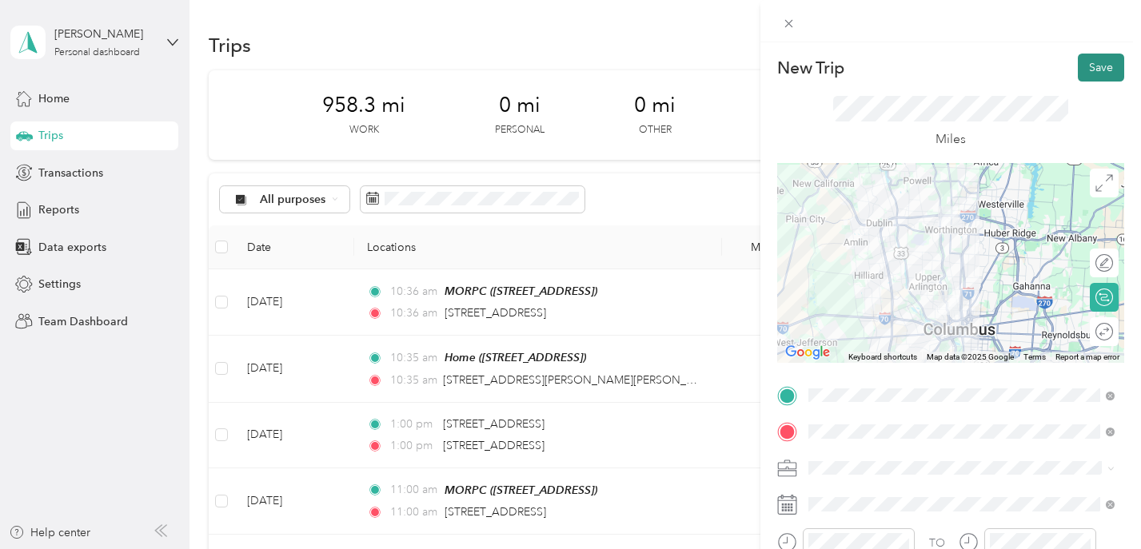
scroll to position [0, 0]
click at [1094, 332] on div "Round trip" at bounding box center [1097, 332] width 32 height 17
click at [1094, 332] on div at bounding box center [1096, 332] width 34 height 17
click at [1094, 62] on button "Save" at bounding box center [1100, 68] width 46 height 28
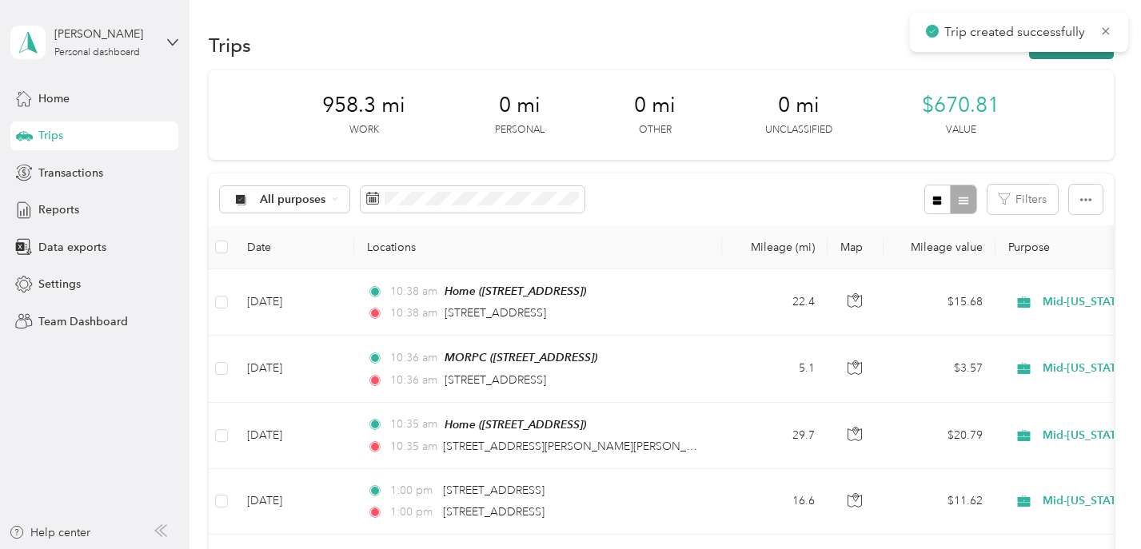
click at [1084, 53] on button "New trip" at bounding box center [1071, 45] width 85 height 28
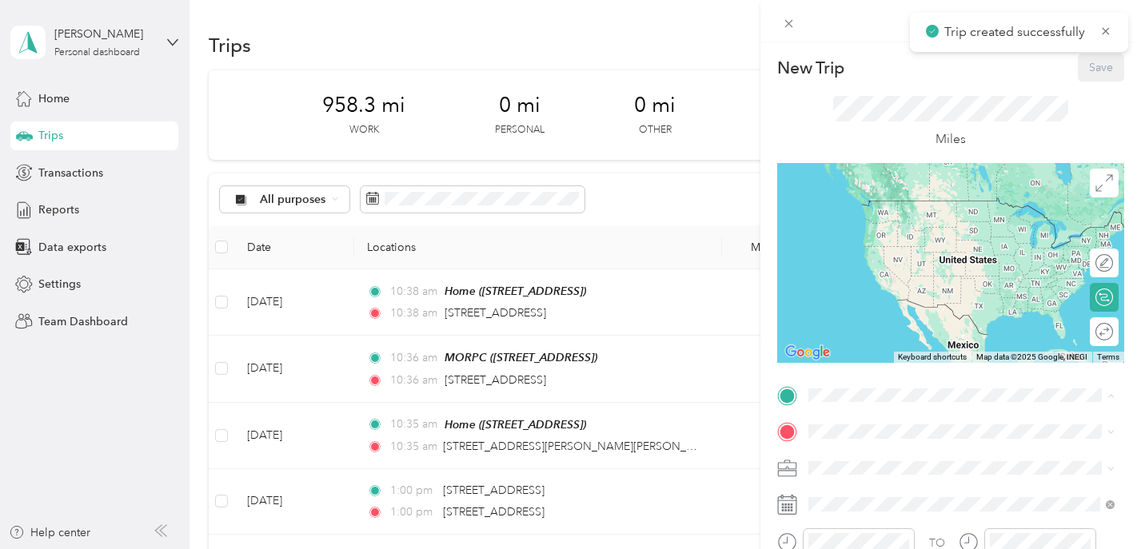
click at [881, 281] on div "MORPC" at bounding box center [889, 280] width 102 height 14
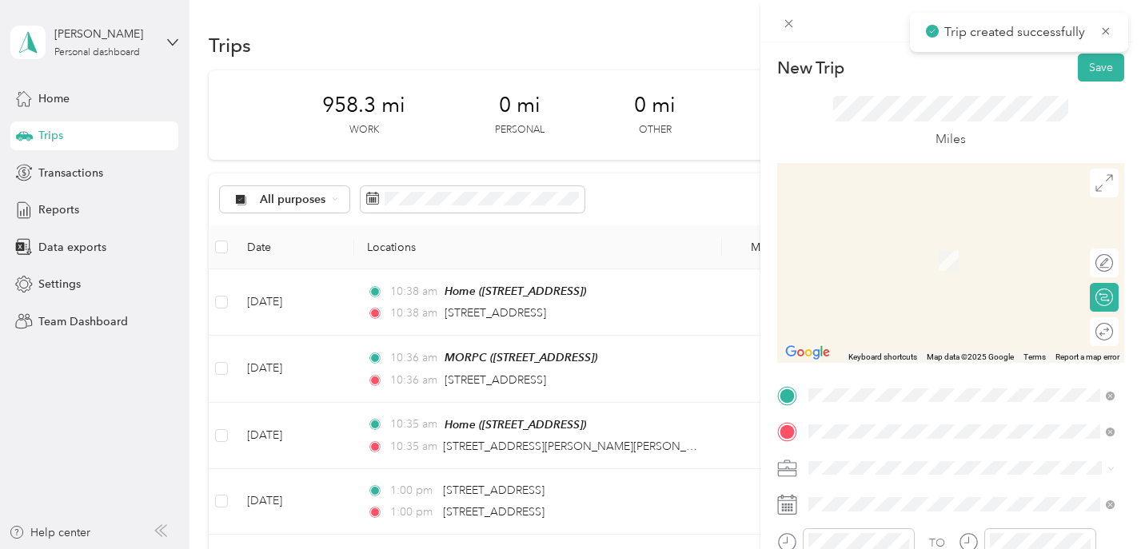
click at [879, 253] on li "1234 East Broad Street Columbus, Ohio 43205, United States" at bounding box center [961, 237] width 317 height 33
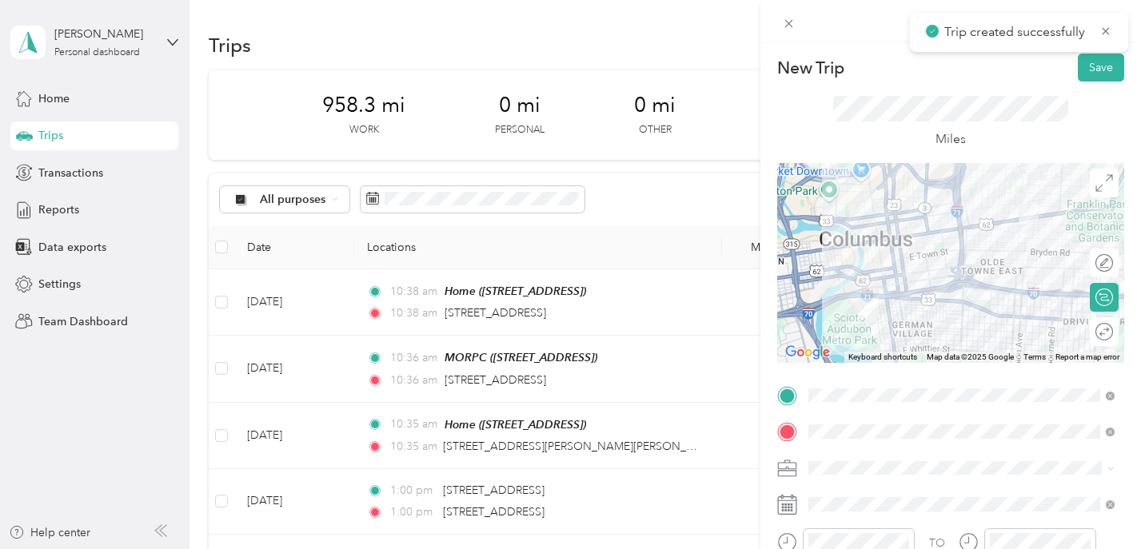
click at [1091, 337] on div "Round trip" at bounding box center [1103, 331] width 29 height 29
click at [1085, 329] on div at bounding box center [1088, 332] width 14 height 14
click at [865, 298] on span "Mid-Ohio Regional Planning Commission" at bounding box center [934, 299] width 240 height 14
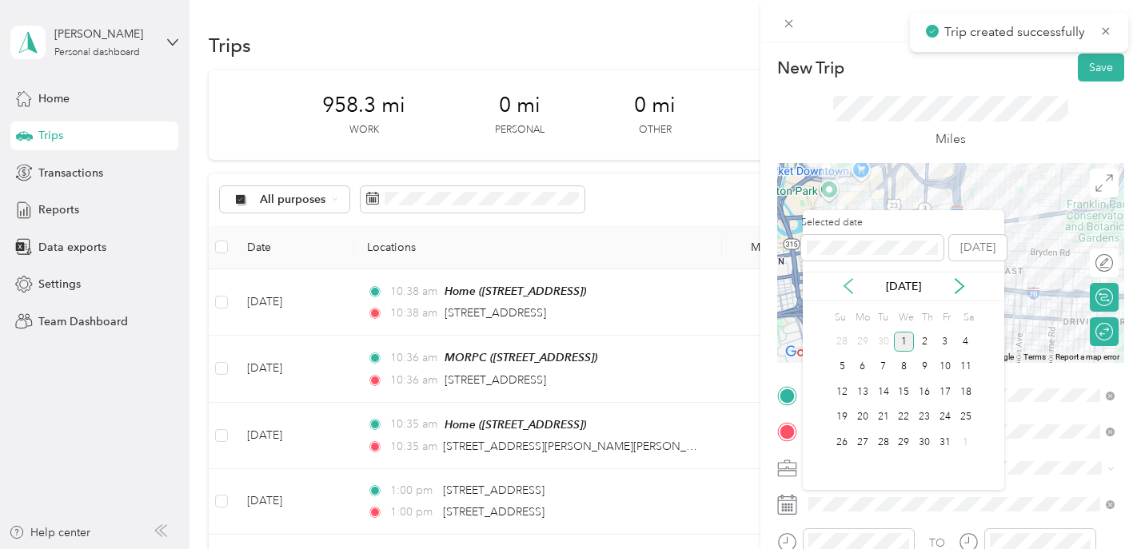
click at [848, 284] on icon at bounding box center [848, 286] width 16 height 16
click at [881, 419] on div "23" at bounding box center [883, 418] width 21 height 20
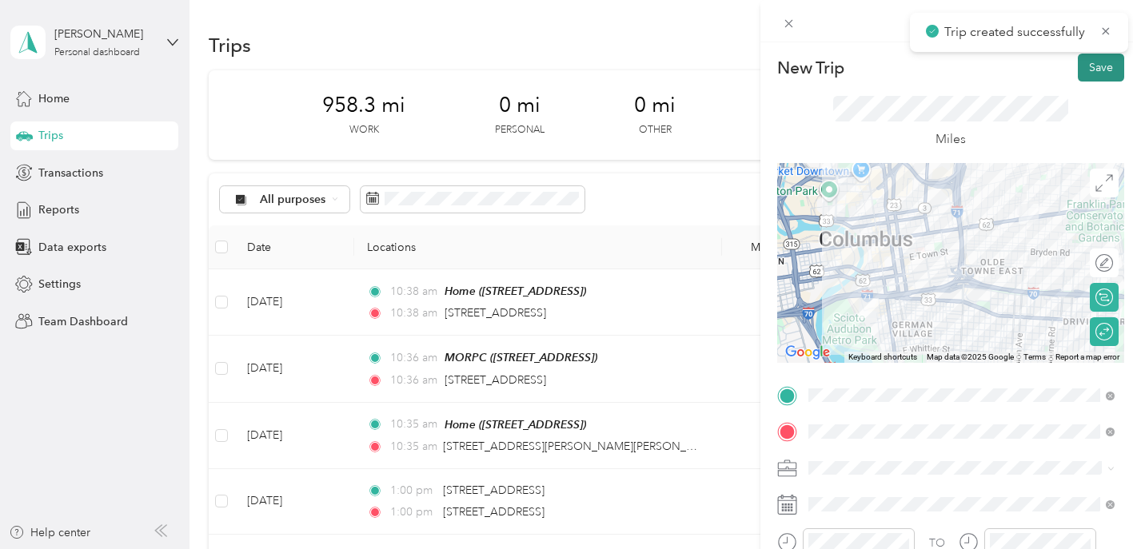
click at [1095, 72] on button "Save" at bounding box center [1100, 68] width 46 height 28
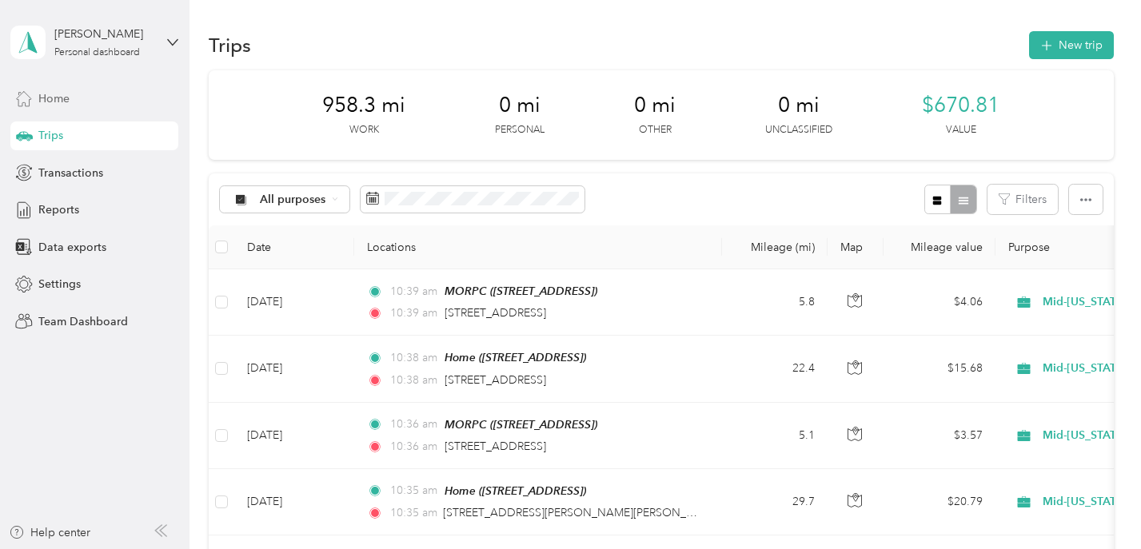
click at [61, 99] on span "Home" at bounding box center [53, 98] width 31 height 17
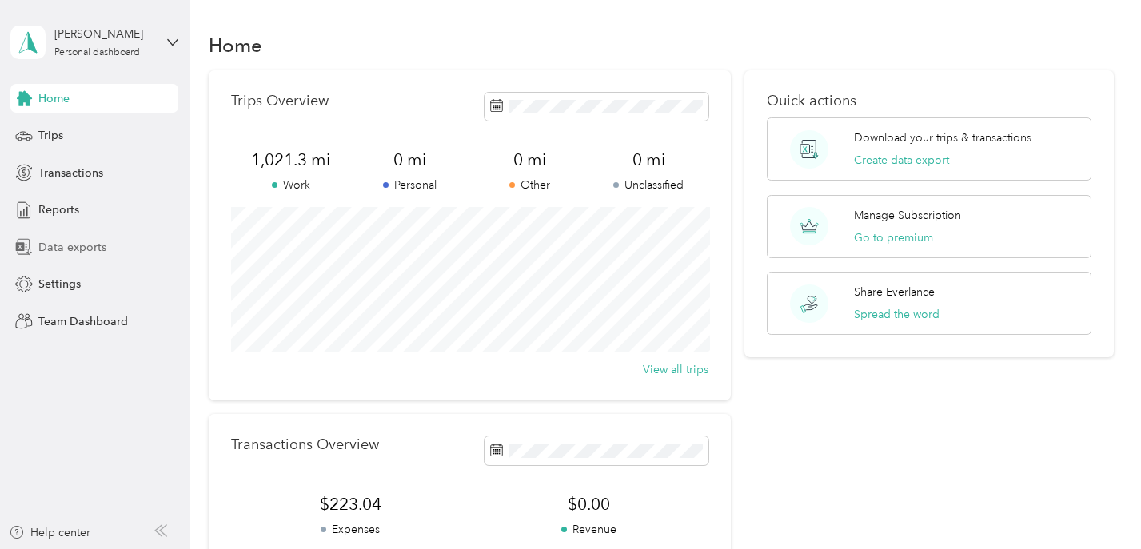
click at [77, 239] on span "Data exports" at bounding box center [72, 247] width 68 height 17
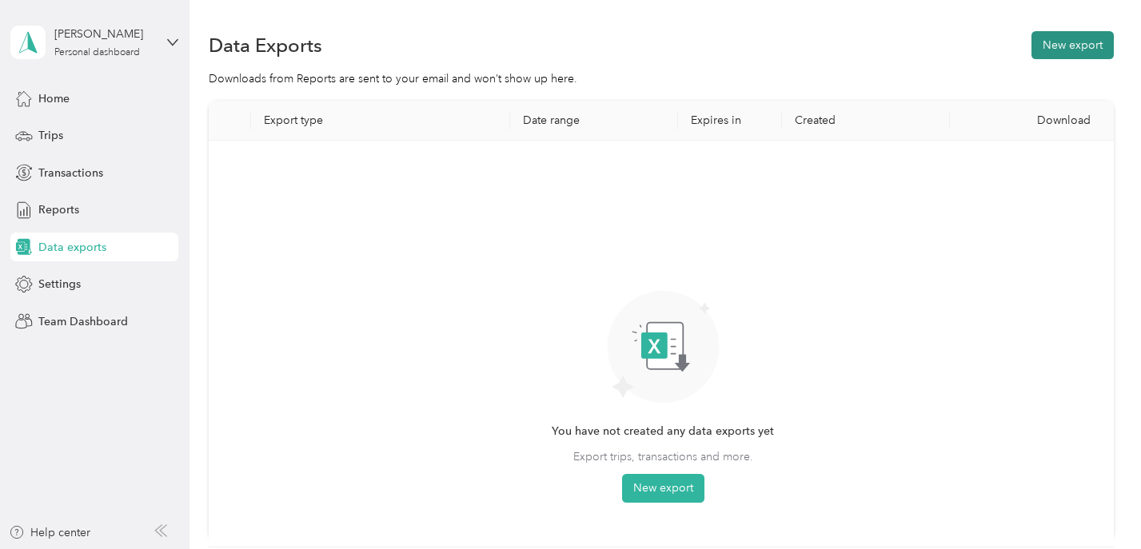
click at [1087, 46] on button "New export" at bounding box center [1072, 45] width 82 height 28
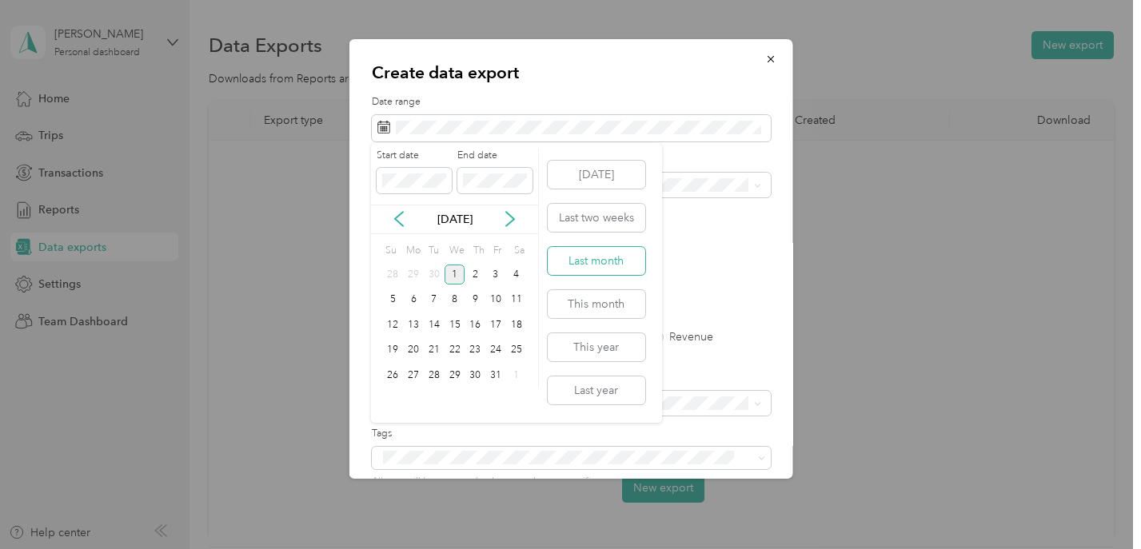
click at [616, 264] on button "Last month" at bounding box center [597, 261] width 98 height 28
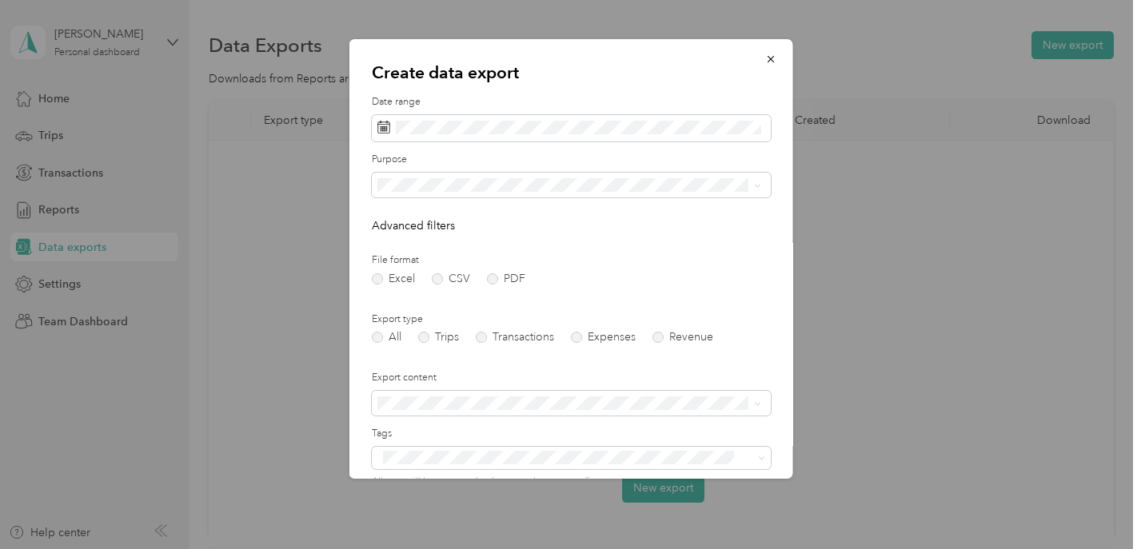
drag, startPoint x: 442, startPoint y: 254, endPoint x: 442, endPoint y: 233, distance: 20.8
click at [442, 247] on form "Date range Purpose Advanced filters File format Excel CSV PDF Export type All T…" at bounding box center [570, 346] width 399 height 503
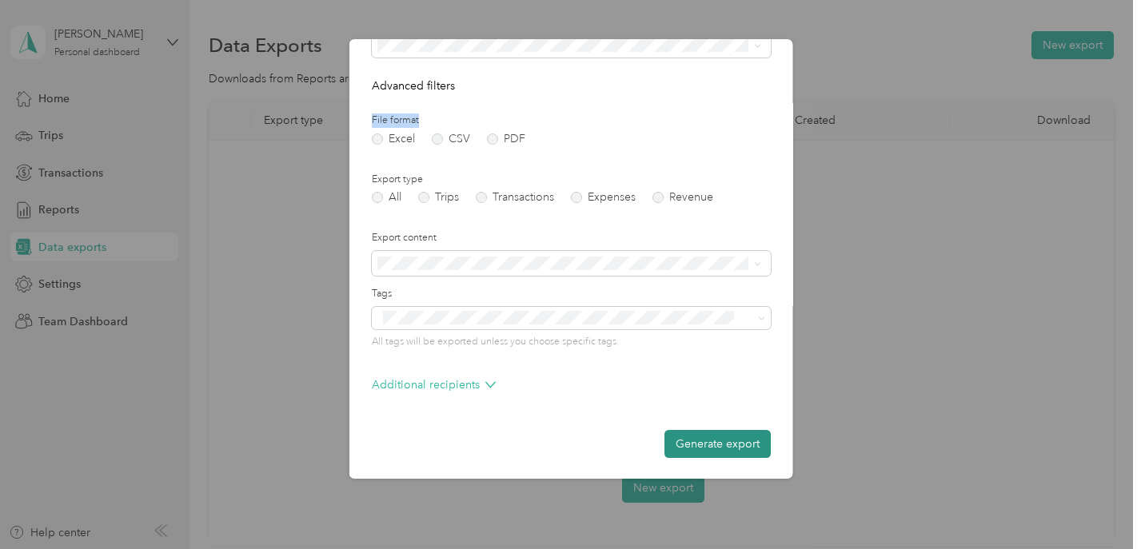
scroll to position [139, 0]
click at [688, 444] on button "Generate export" at bounding box center [716, 445] width 106 height 28
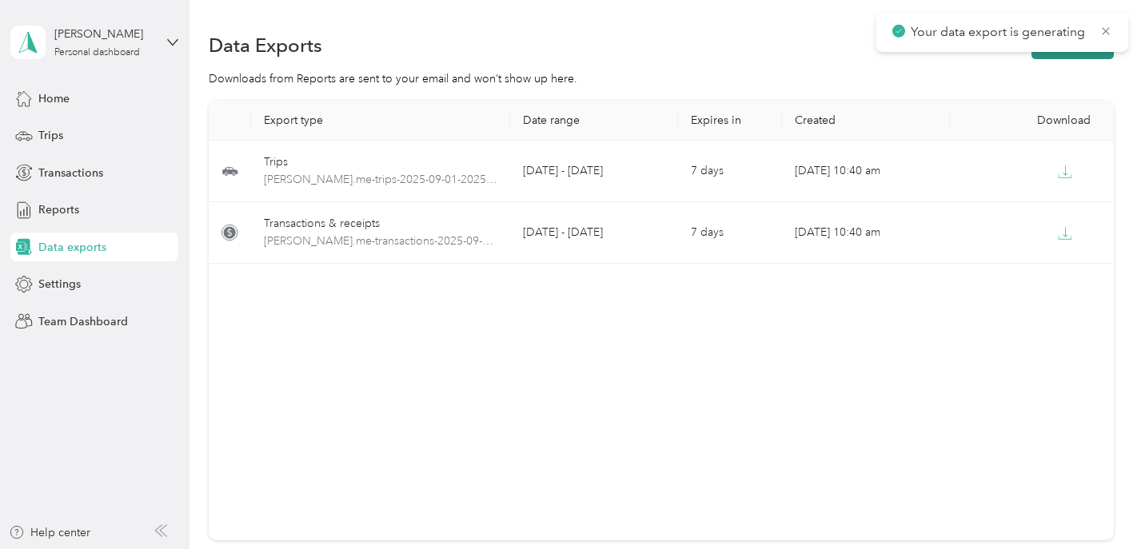
click at [1077, 55] on button "New export" at bounding box center [1072, 45] width 82 height 28
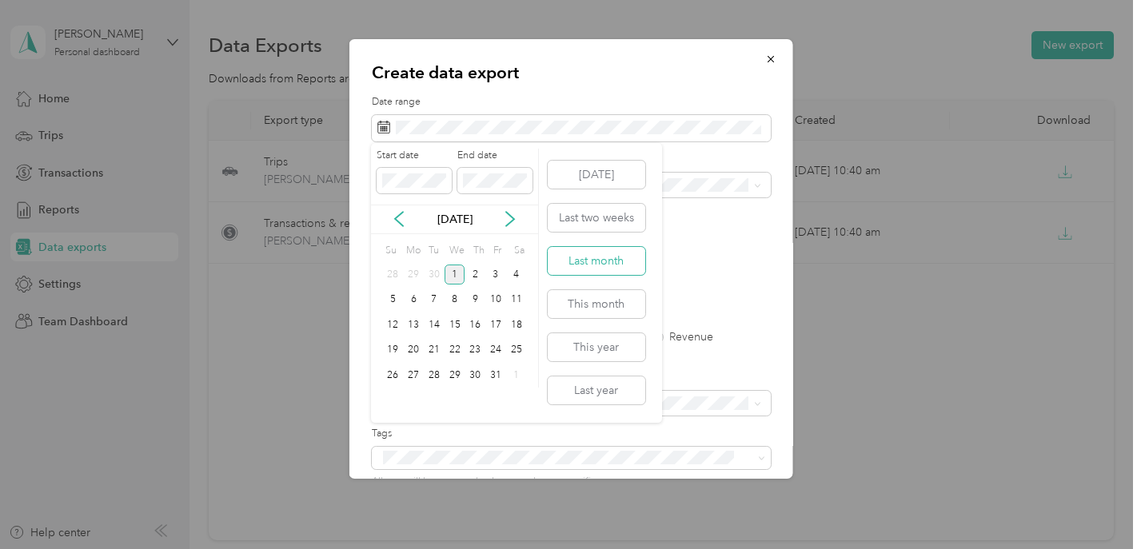
click at [596, 256] on button "Last month" at bounding box center [597, 261] width 98 height 28
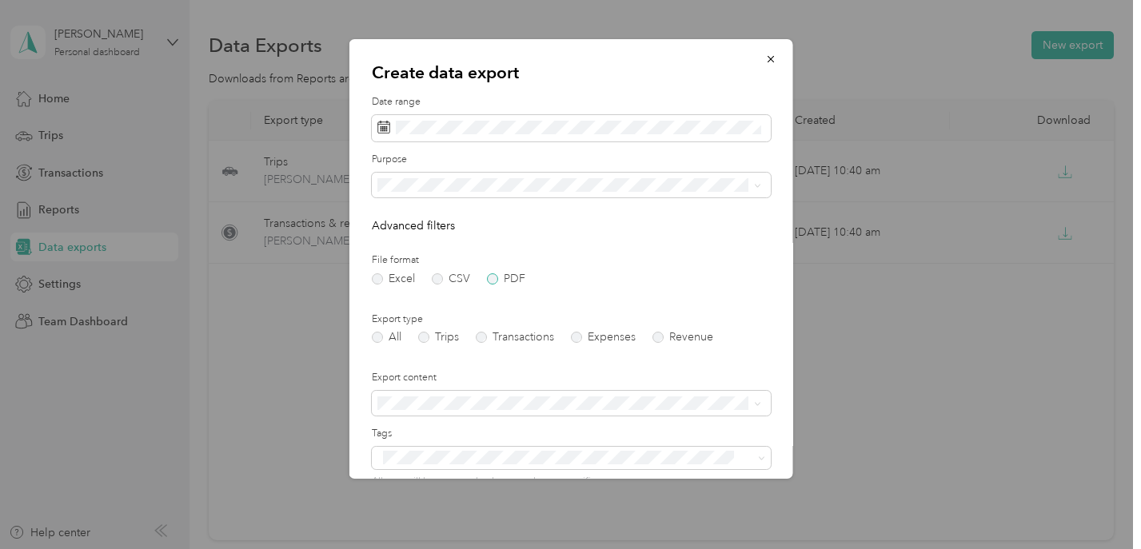
click at [496, 277] on label "PDF" at bounding box center [505, 278] width 38 height 11
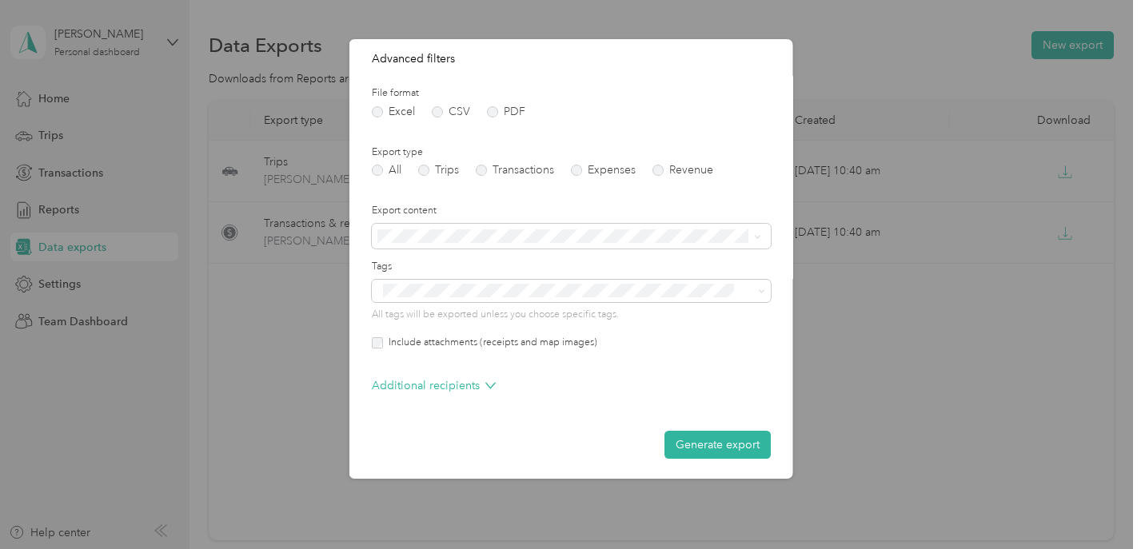
scroll to position [166, 0]
click at [722, 444] on button "Generate export" at bounding box center [716, 446] width 106 height 28
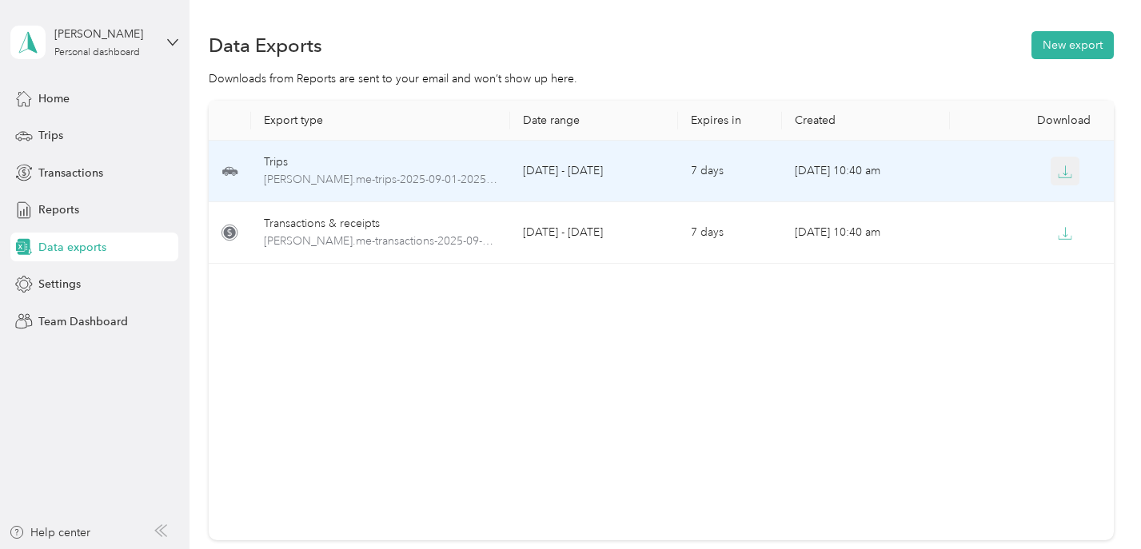
click at [1053, 178] on button "button" at bounding box center [1064, 171] width 29 height 29
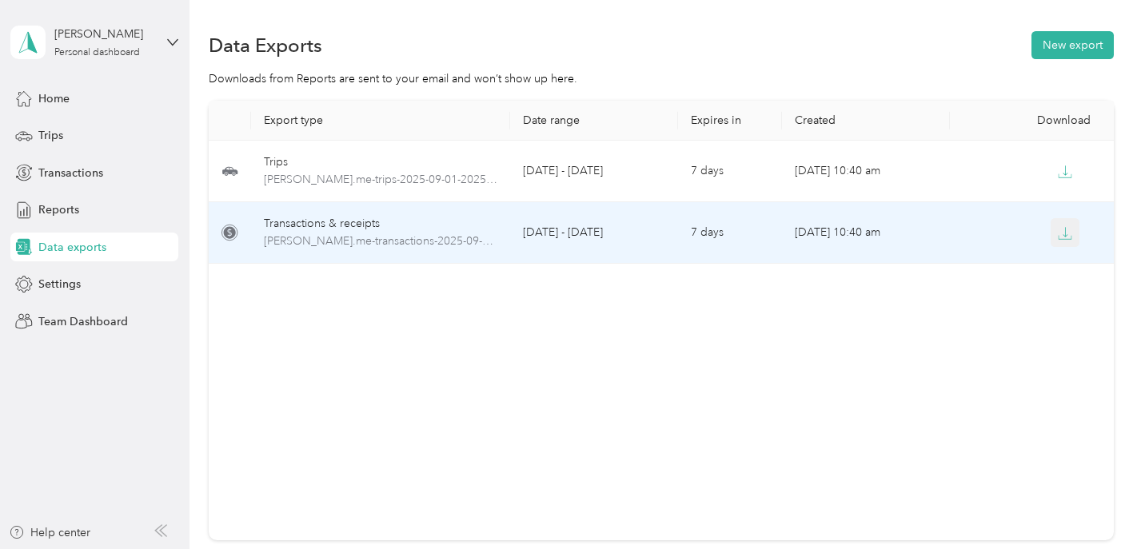
click at [1067, 240] on icon "button" at bounding box center [1065, 233] width 14 height 14
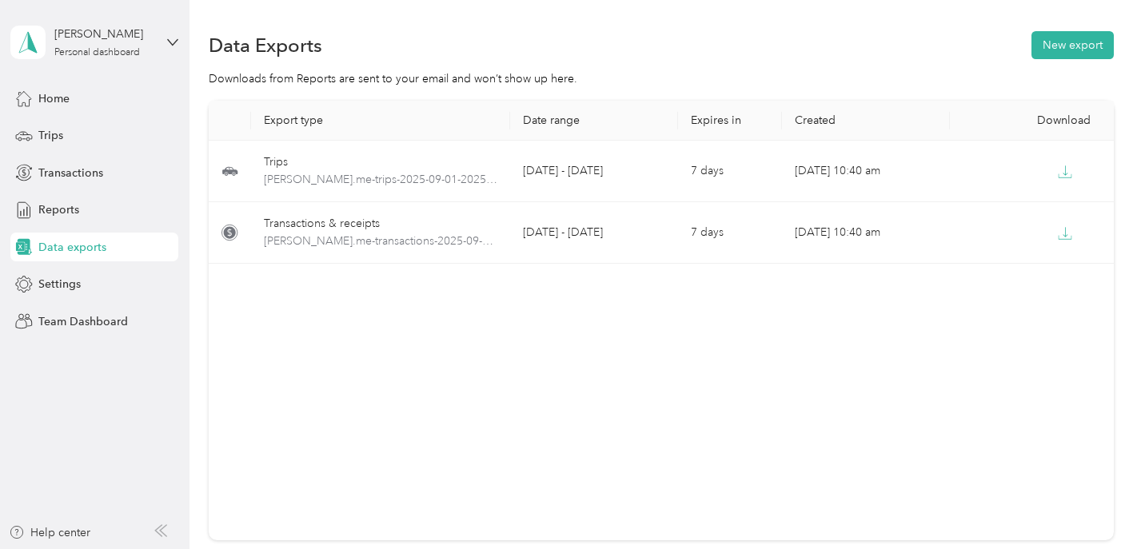
scroll to position [0, 0]
click at [93, 247] on span "Data exports" at bounding box center [72, 247] width 68 height 17
click at [84, 168] on span "Transactions" at bounding box center [70, 173] width 65 height 17
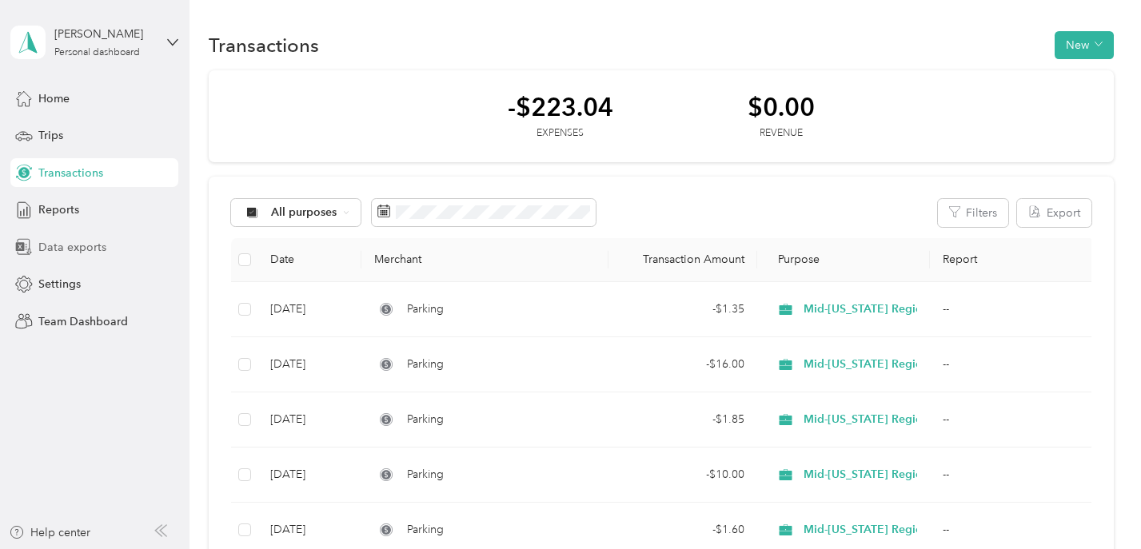
click at [81, 247] on span "Data exports" at bounding box center [72, 247] width 68 height 17
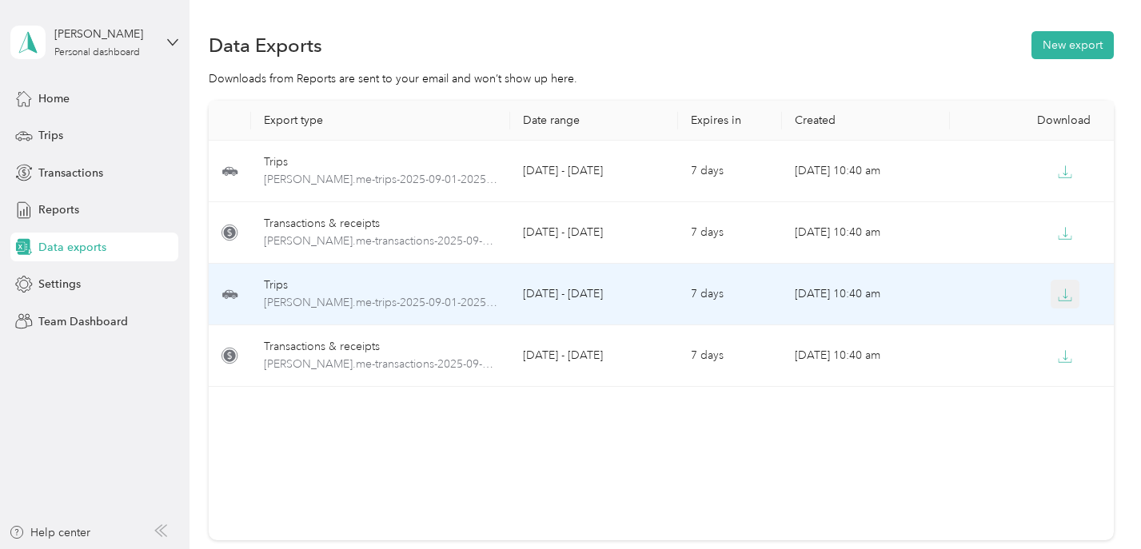
click at [1067, 296] on icon "button" at bounding box center [1065, 295] width 14 height 14
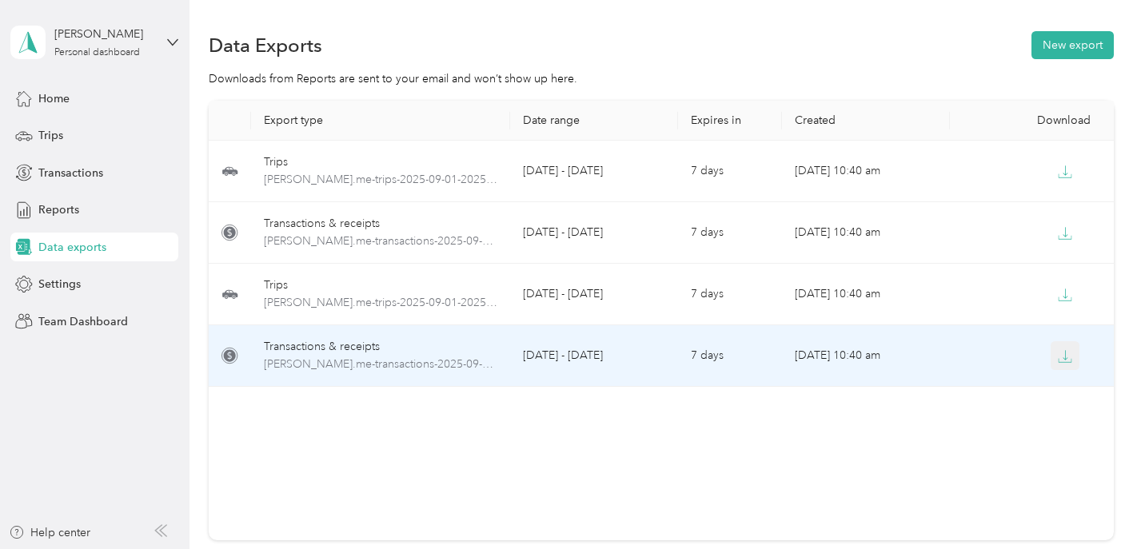
click at [1065, 361] on icon "button" at bounding box center [1065, 356] width 14 height 14
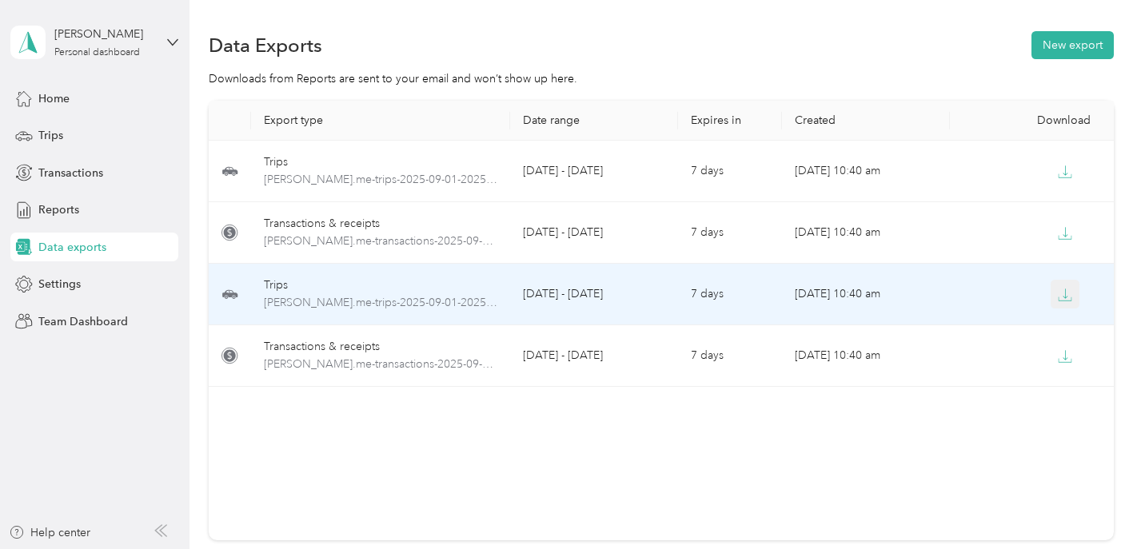
click at [1054, 292] on button "button" at bounding box center [1064, 294] width 29 height 29
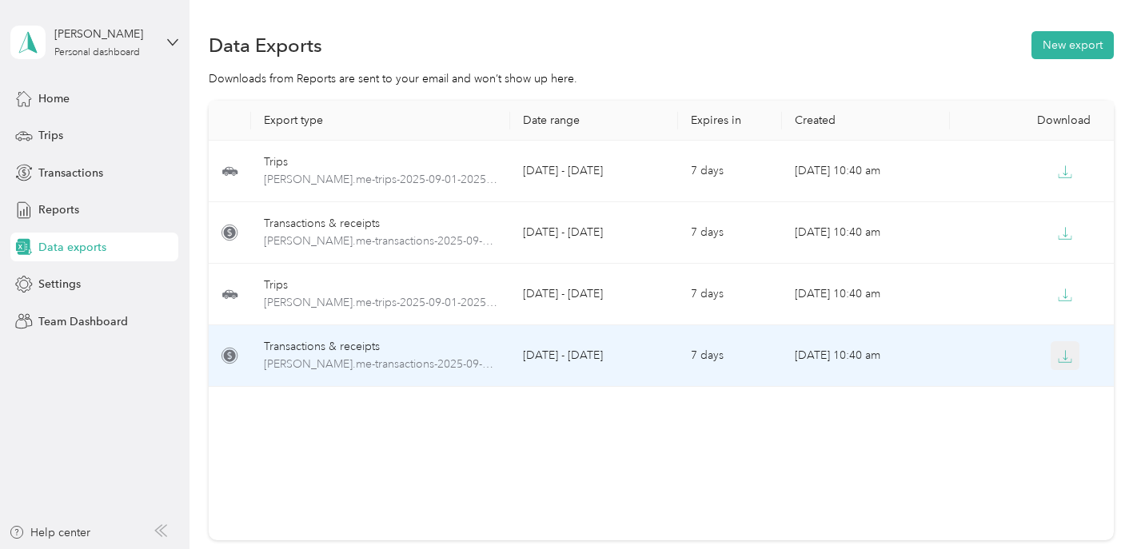
click at [1063, 360] on icon "button" at bounding box center [1065, 356] width 14 height 14
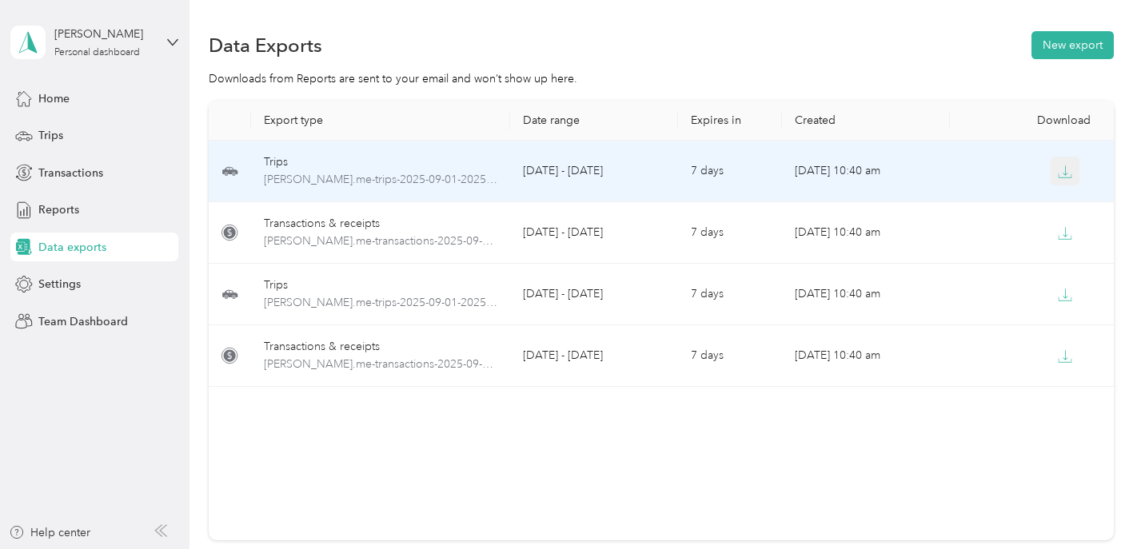
click at [1071, 168] on icon "button" at bounding box center [1065, 172] width 14 height 14
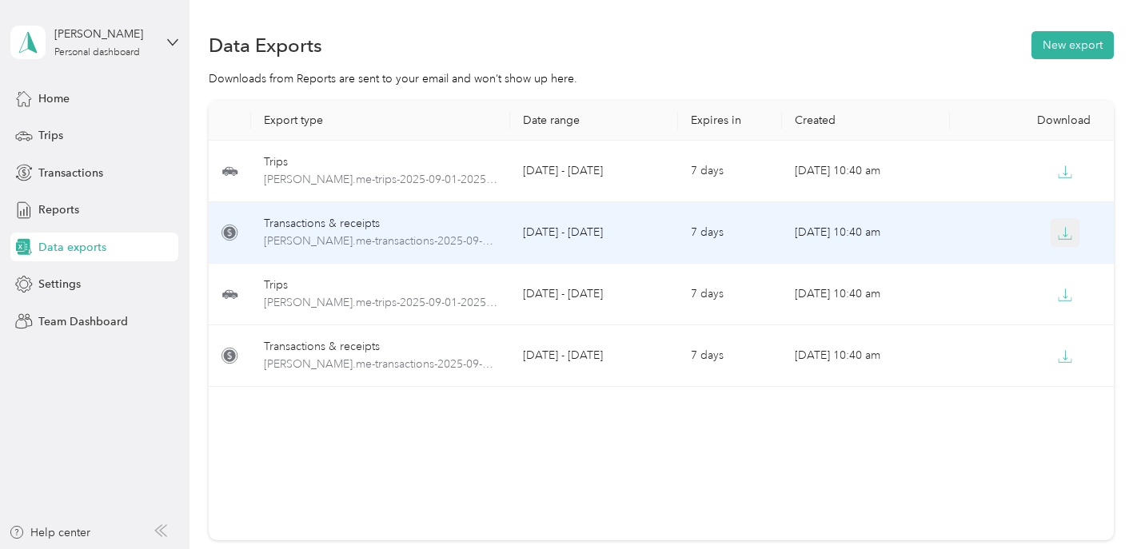
click at [1067, 241] on button "button" at bounding box center [1064, 232] width 29 height 29
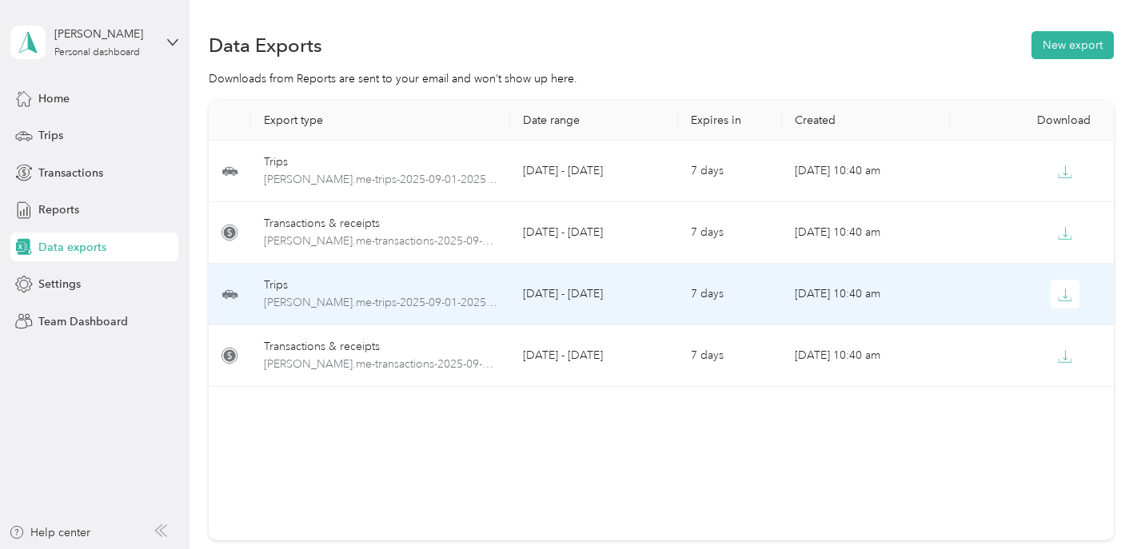
click at [1066, 311] on td at bounding box center [1033, 295] width 167 height 62
click at [1062, 301] on icon "button" at bounding box center [1064, 298] width 13 height 3
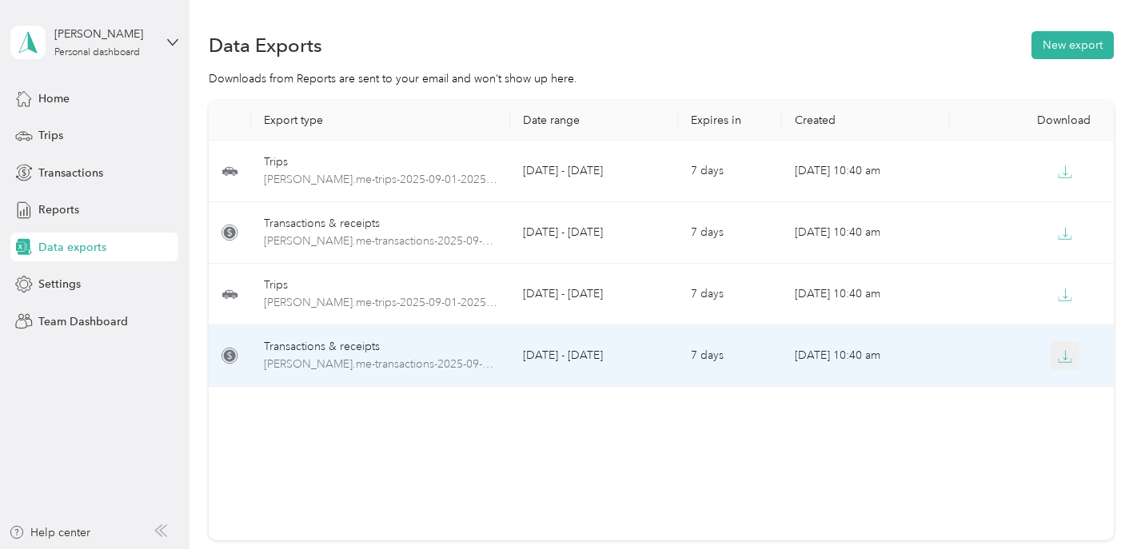
click at [1063, 368] on button "button" at bounding box center [1064, 355] width 29 height 29
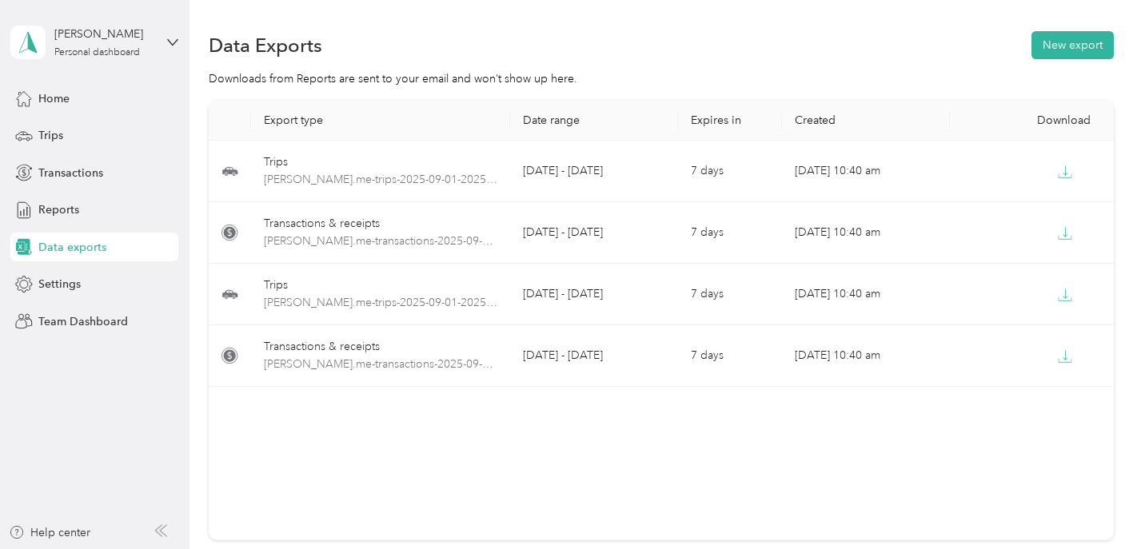
click at [345, 461] on div "Export type Date range Expires in Created Download Trips william-murdock.me-tri…" at bounding box center [661, 321] width 904 height 440
